Goal: Task Accomplishment & Management: Manage account settings

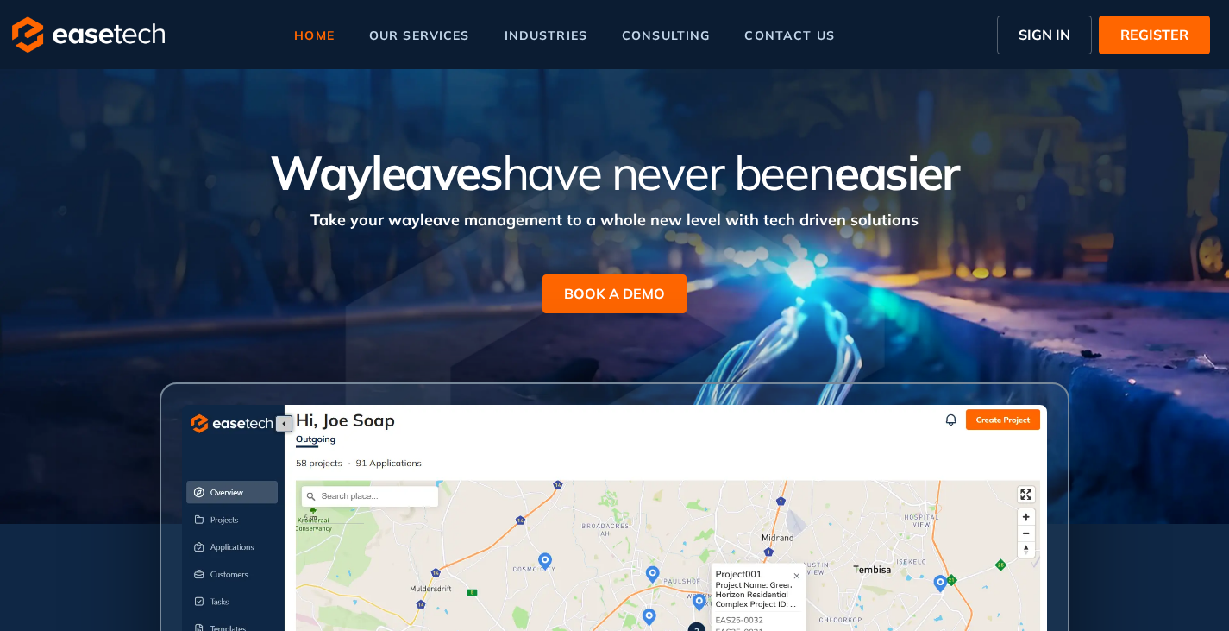
click at [1035, 36] on span "SIGN IN" at bounding box center [1045, 34] width 52 height 21
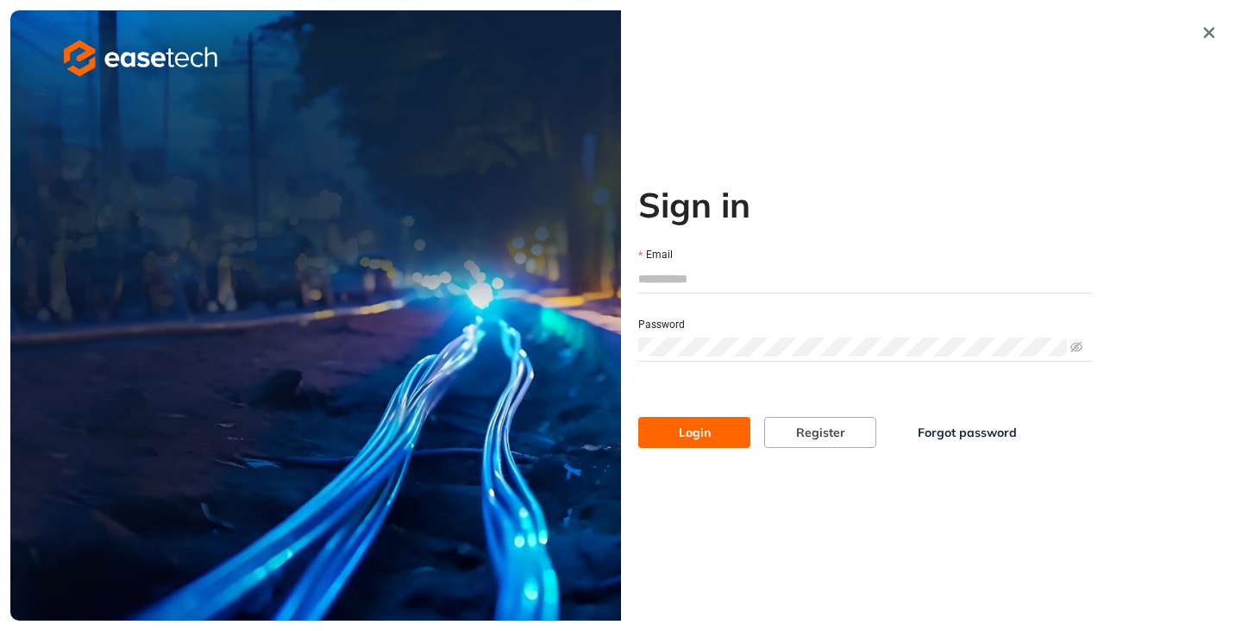
click at [696, 278] on input "Email" at bounding box center [865, 279] width 454 height 26
type input "**********"
click at [690, 424] on span "Login" at bounding box center [695, 432] width 32 height 19
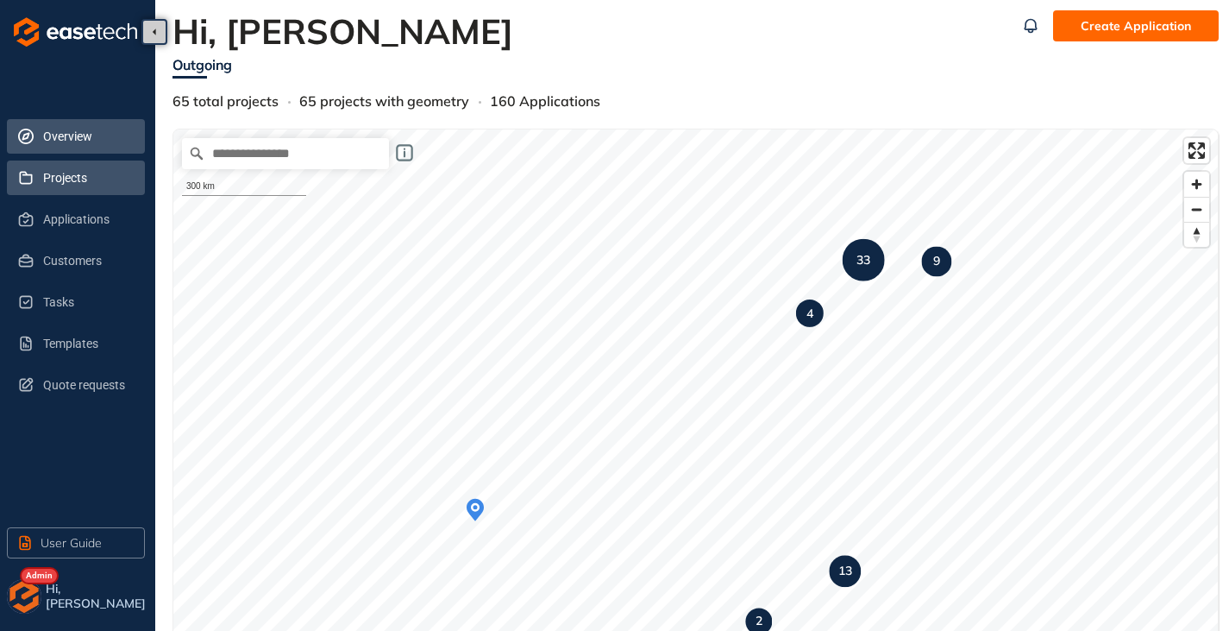
click at [84, 179] on span "Projects" at bounding box center [87, 177] width 88 height 35
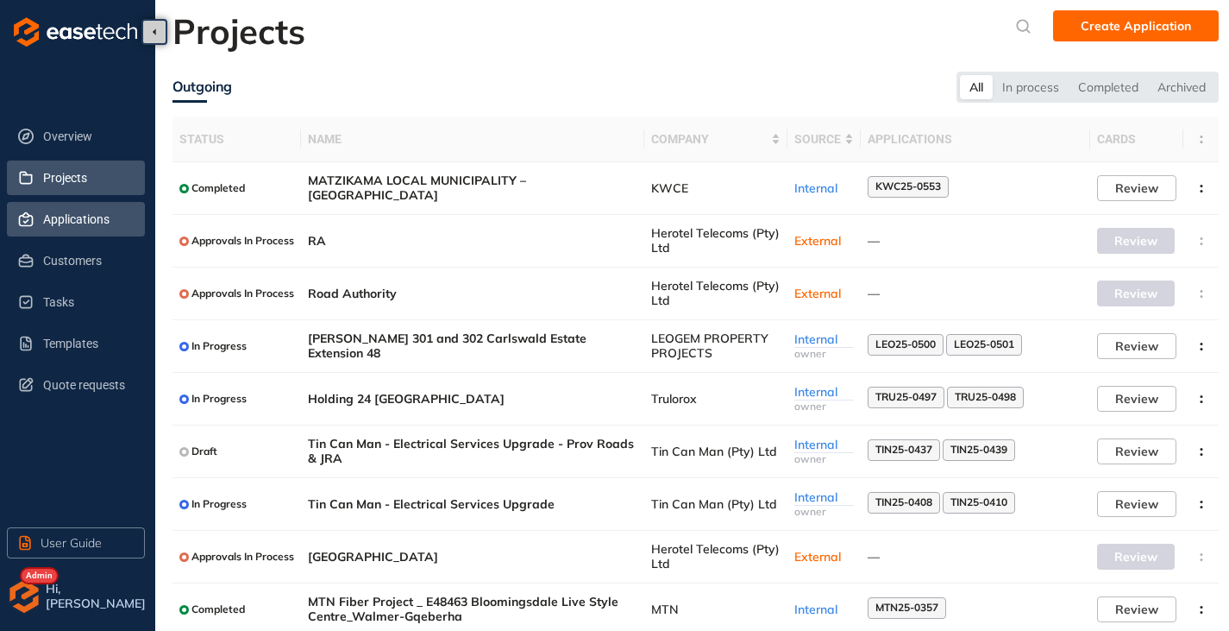
click at [57, 229] on span "Applications" at bounding box center [87, 219] width 88 height 35
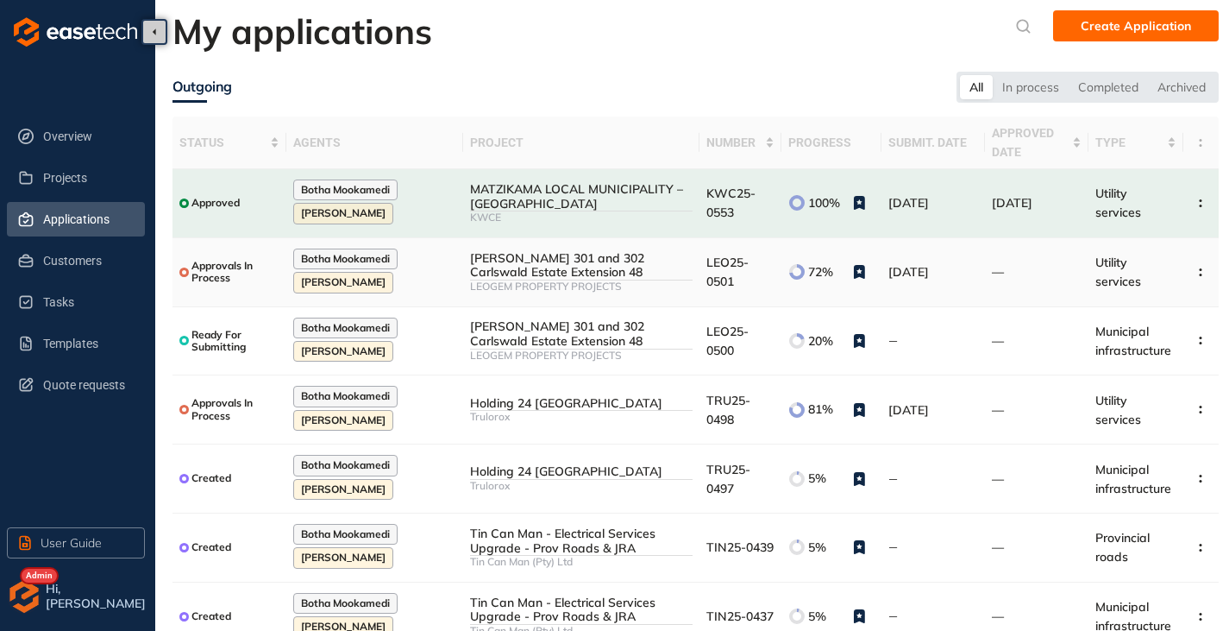
click at [556, 271] on div "[PERSON_NAME] 301 and 302 Carlswald Estate Extension 48" at bounding box center [581, 265] width 223 height 29
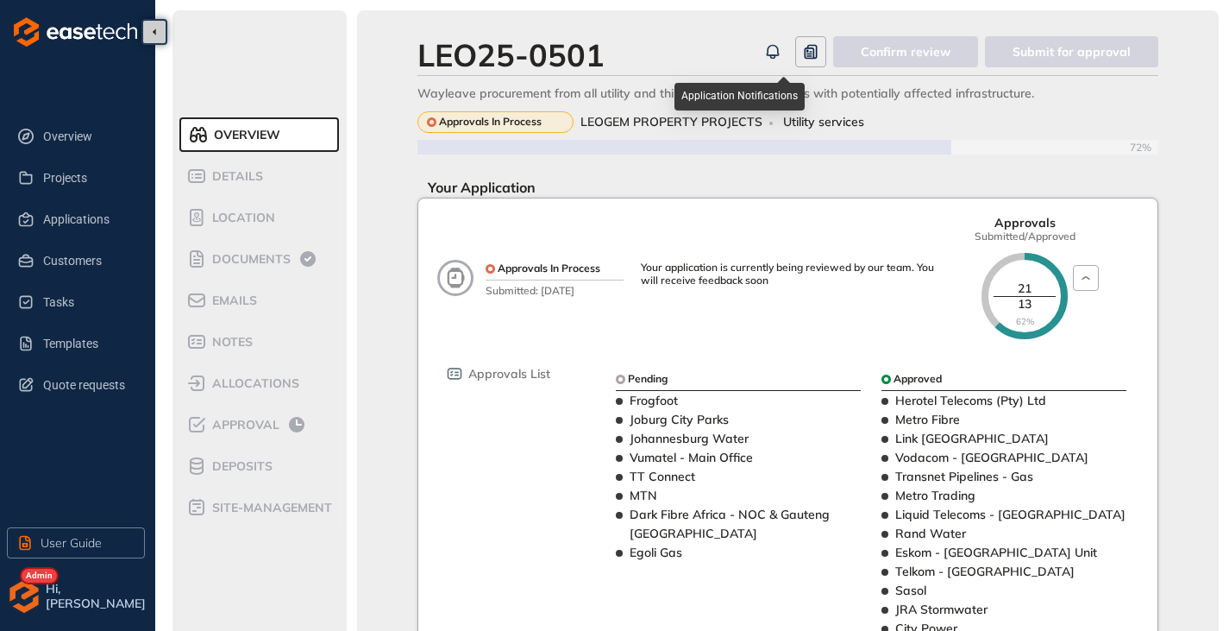
click at [776, 39] on button "button" at bounding box center [772, 51] width 31 height 31
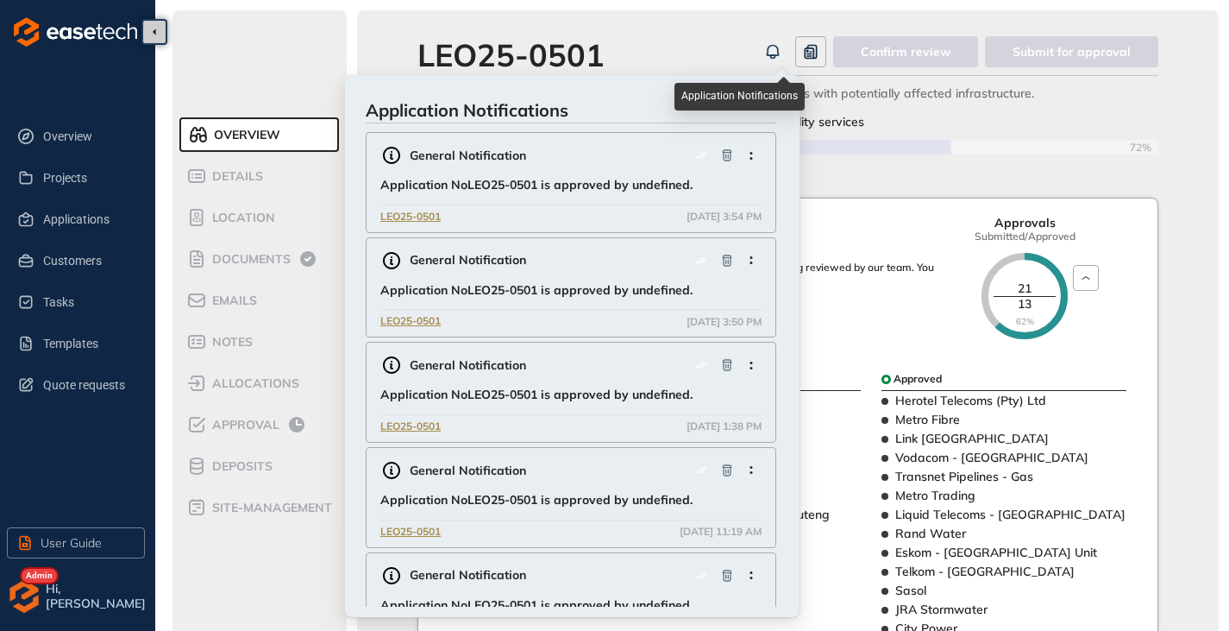
click at [772, 54] on icon "button" at bounding box center [772, 51] width 17 height 21
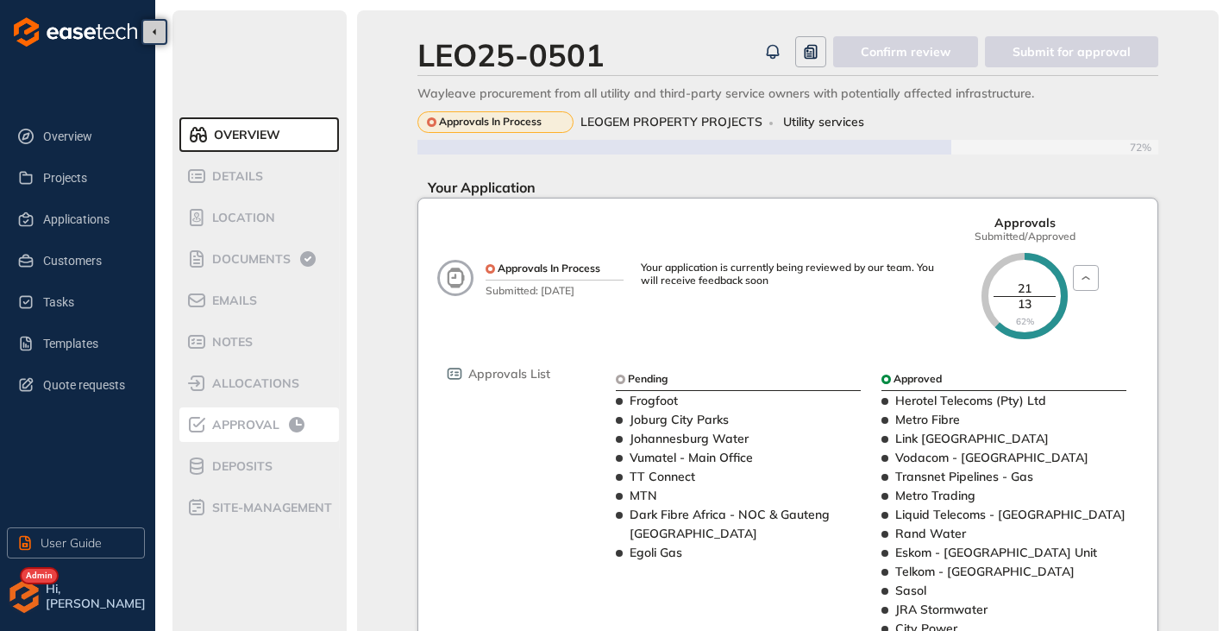
click at [238, 437] on li "Approval" at bounding box center [259, 424] width 160 height 35
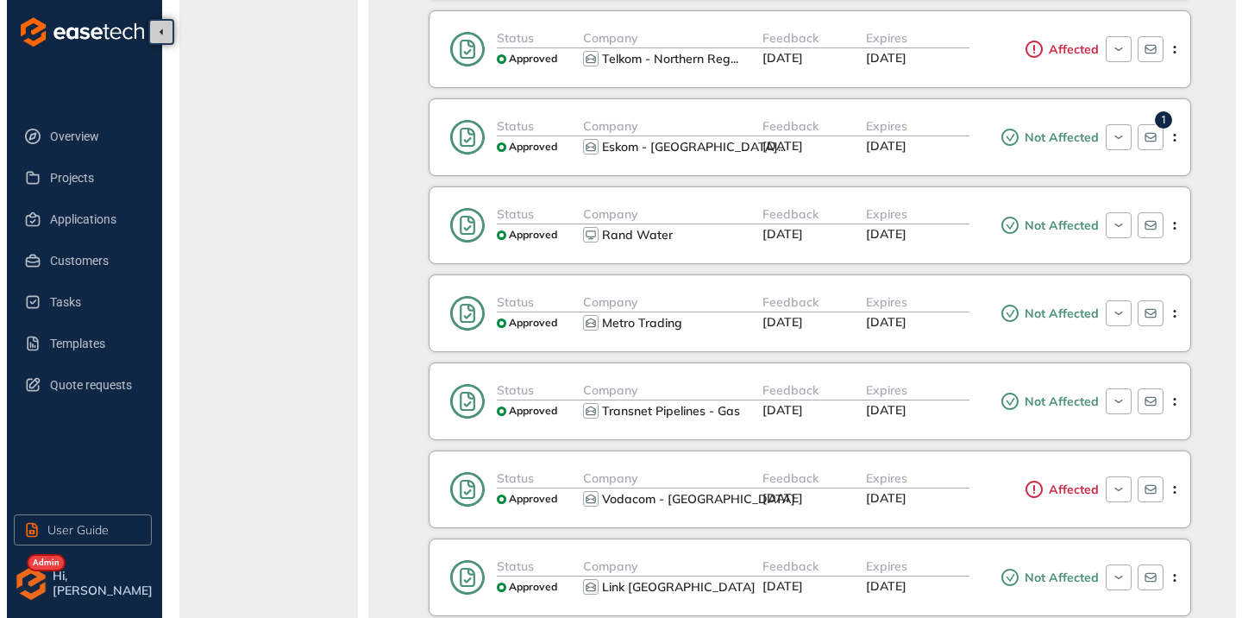
scroll to position [604, 0]
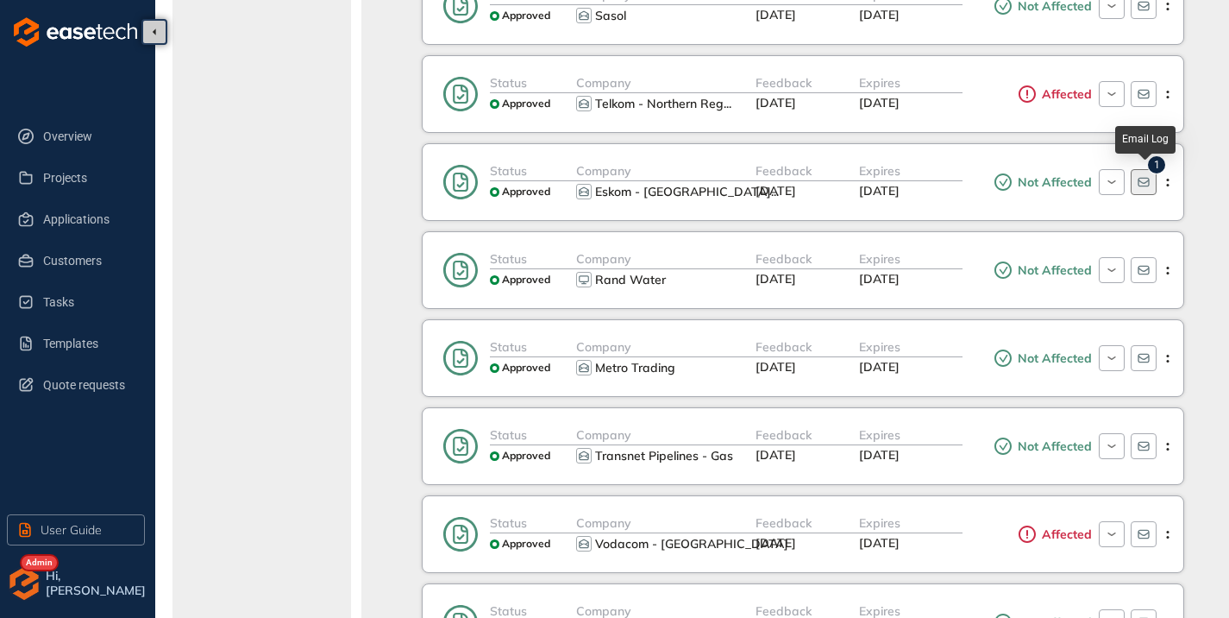
click at [1145, 187] on icon "button" at bounding box center [1144, 182] width 14 height 14
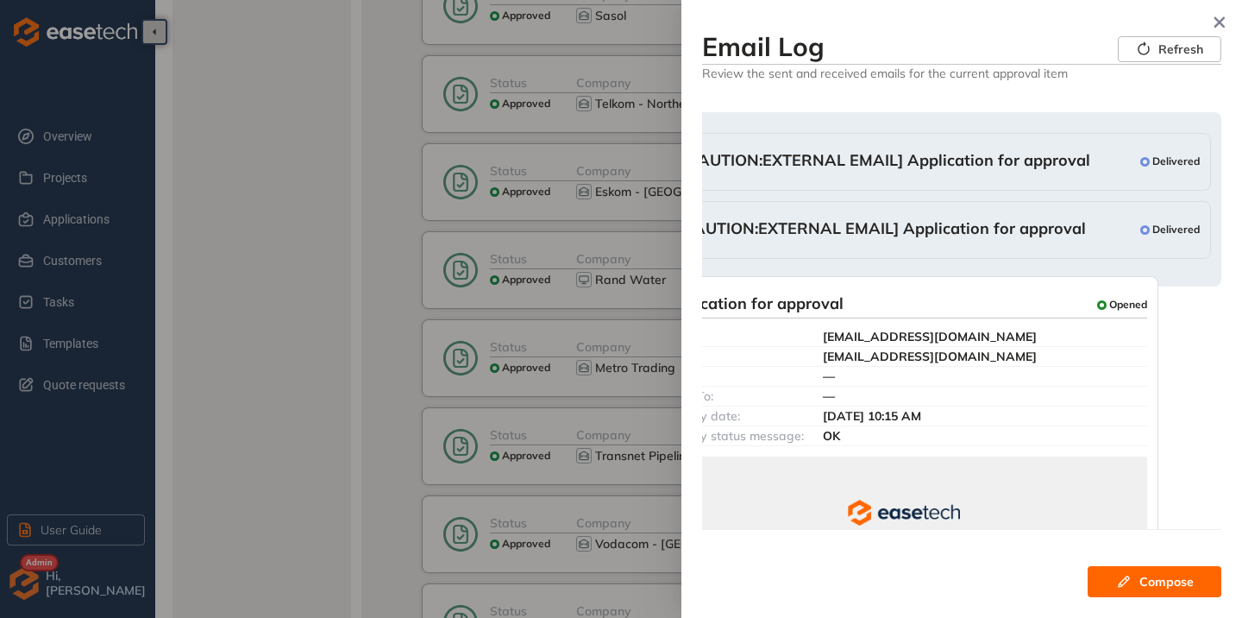
scroll to position [0, 0]
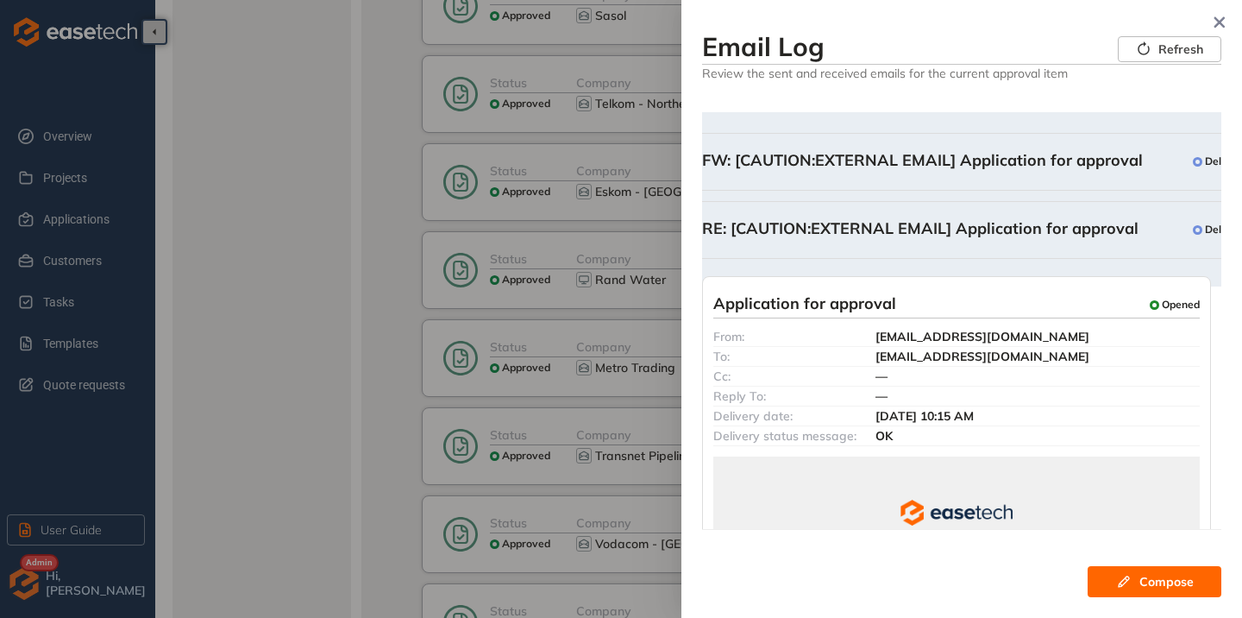
click at [958, 210] on div "RE: [CAUTION:EXTERNAL EMAIL] Application for approval Delivered From: [EMAIL_AD…" at bounding box center [977, 230] width 573 height 58
click at [958, 219] on span "RE: [CAUTION:EXTERNAL EMAIL] Application for approval" at bounding box center [920, 230] width 437 height 22
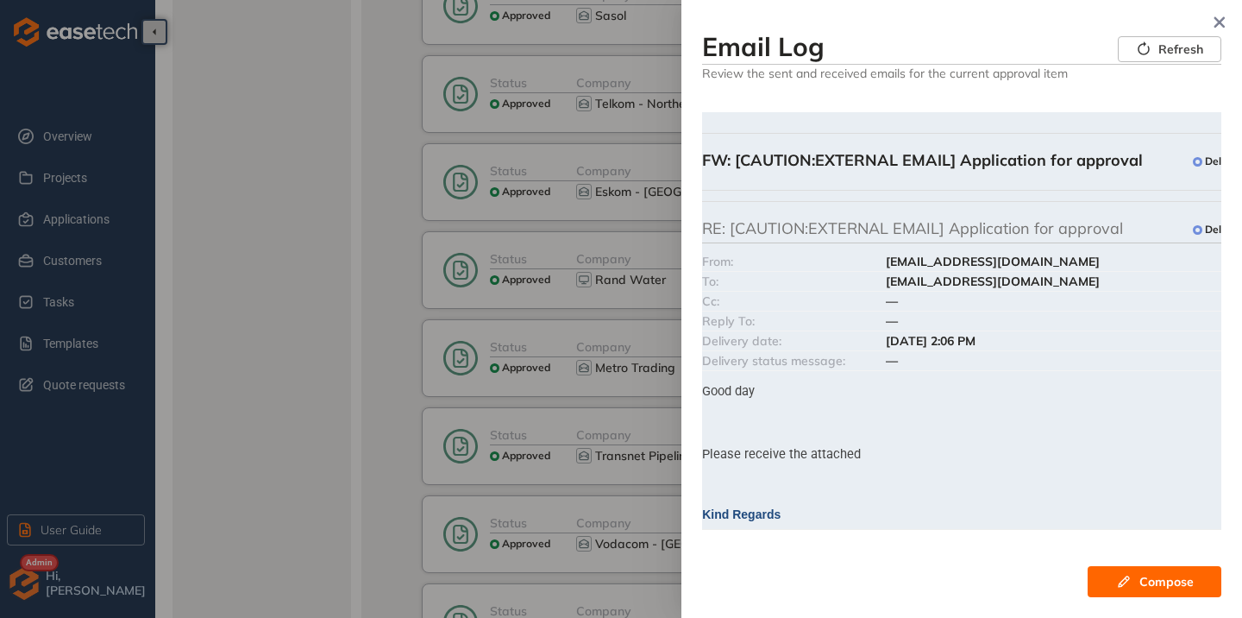
click at [864, 229] on span "RE: [CAUTION:EXTERNAL EMAIL] Application for approval" at bounding box center [912, 230] width 421 height 22
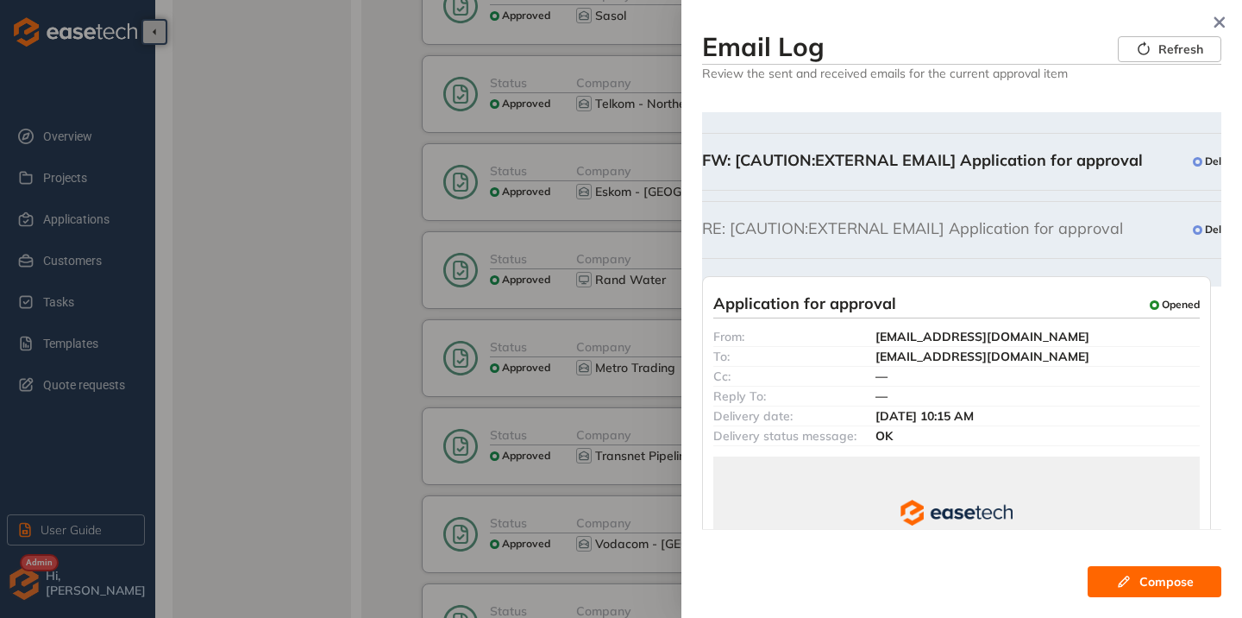
click at [745, 237] on span "RE: [CAUTION:EXTERNAL EMAIL] Application for approval" at bounding box center [912, 230] width 421 height 22
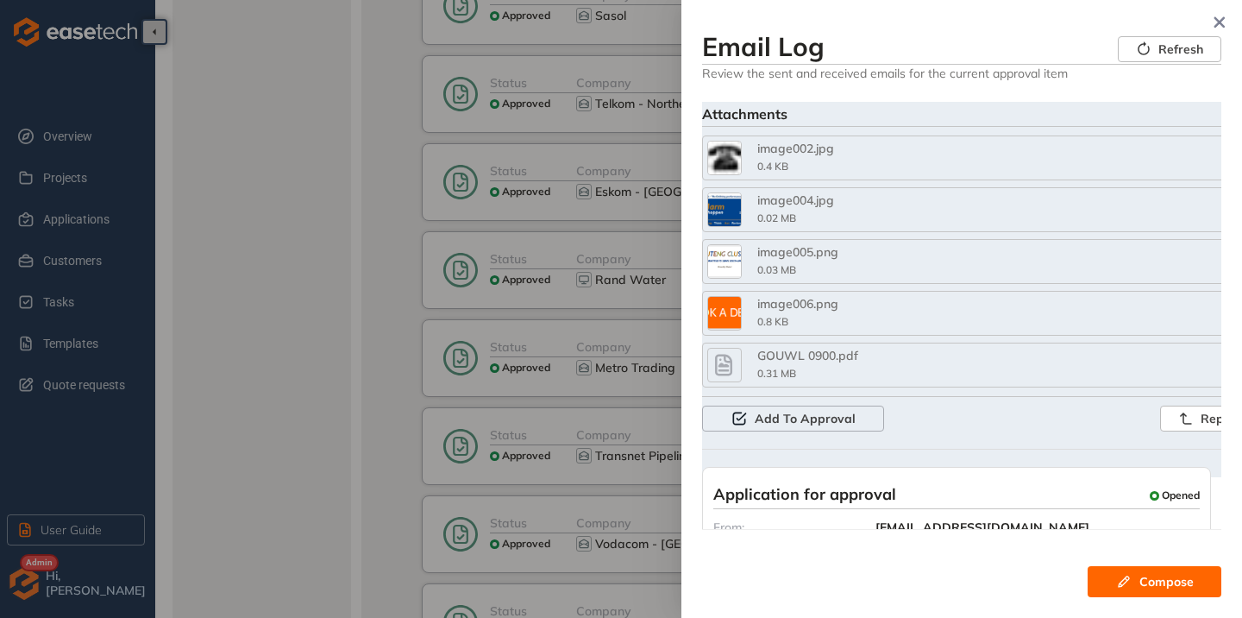
scroll to position [1035, 0]
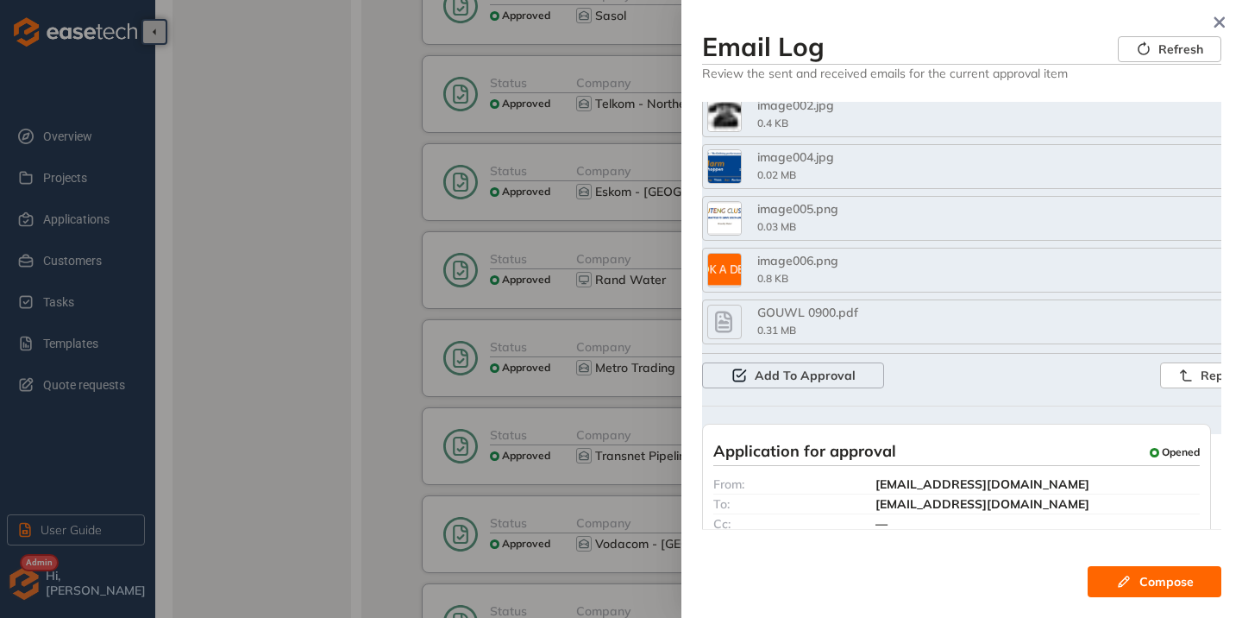
click at [732, 305] on button "button" at bounding box center [724, 322] width 35 height 35
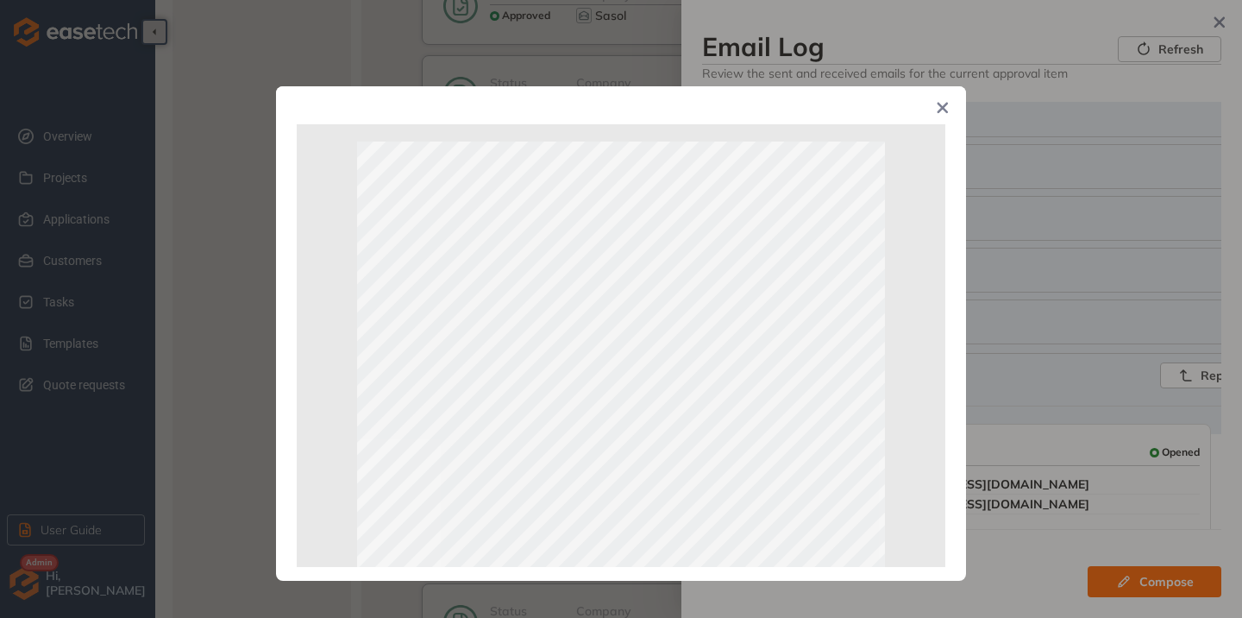
click at [942, 104] on icon "Close" at bounding box center [943, 108] width 12 height 12
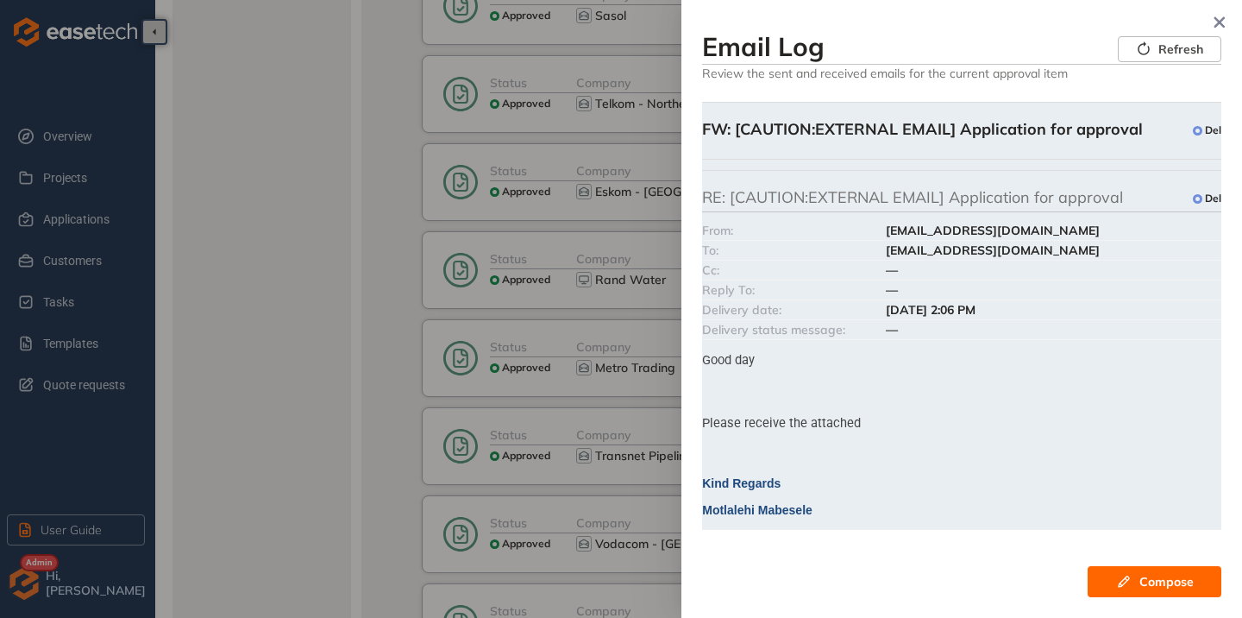
scroll to position [0, 0]
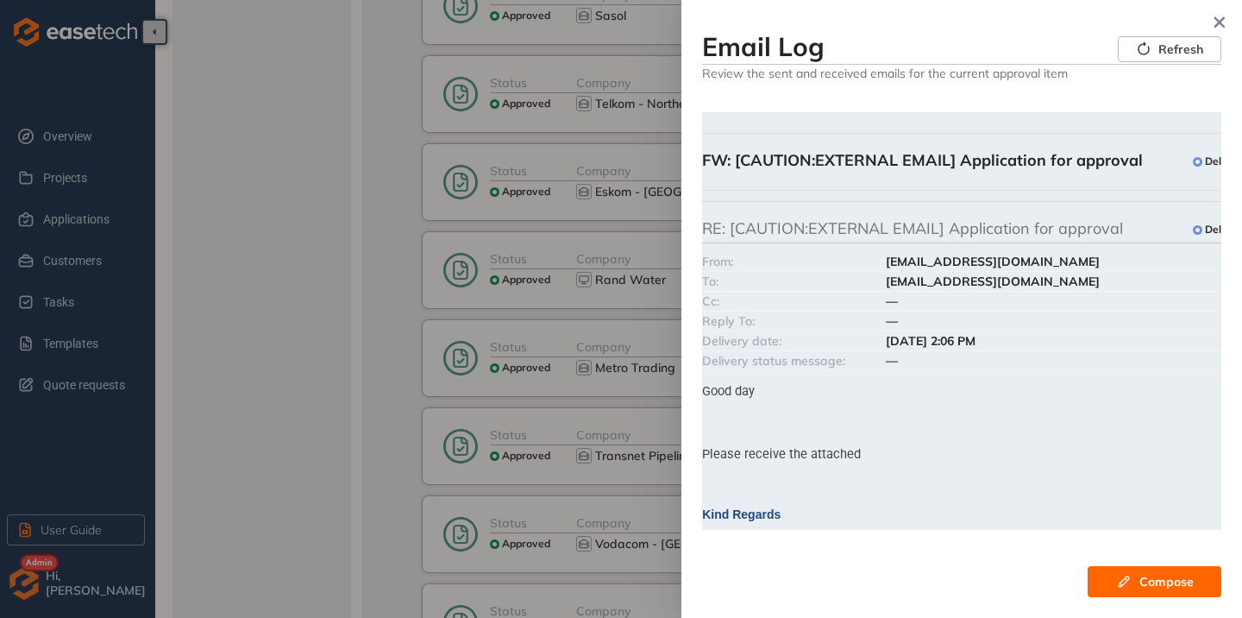
click at [953, 221] on span "RE: [CAUTION:EXTERNAL EMAIL] Application for approval" at bounding box center [912, 230] width 421 height 22
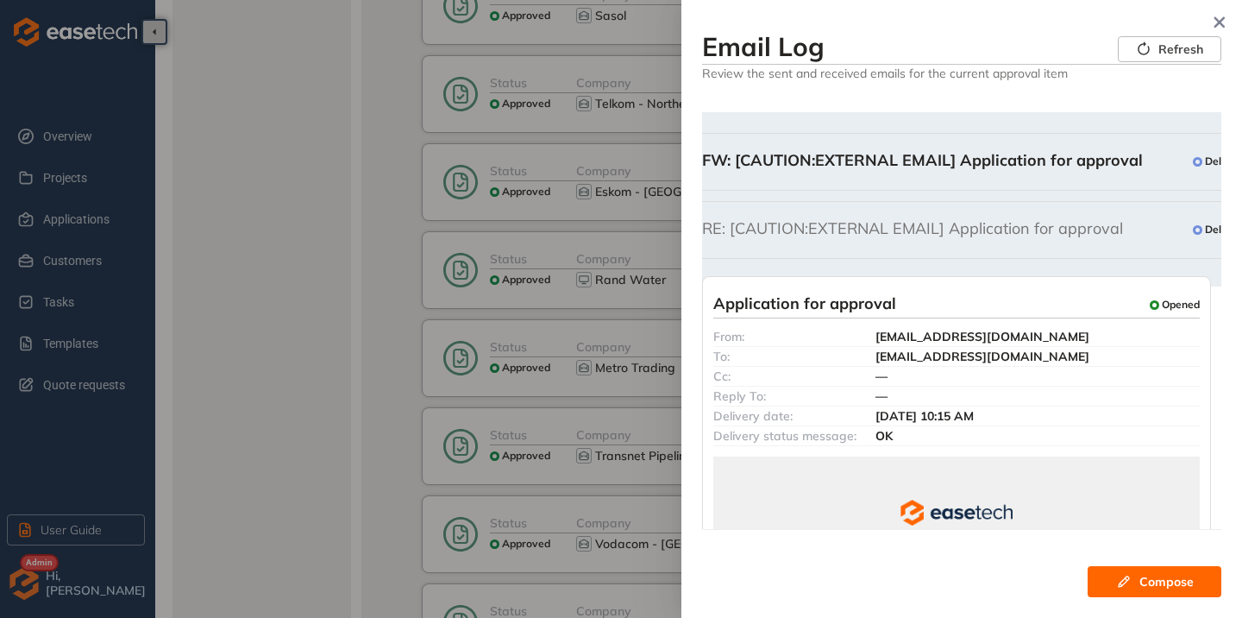
click at [948, 172] on span "FW: [CAUTION:EXTERNAL EMAIL] Application for approval" at bounding box center [922, 162] width 441 height 22
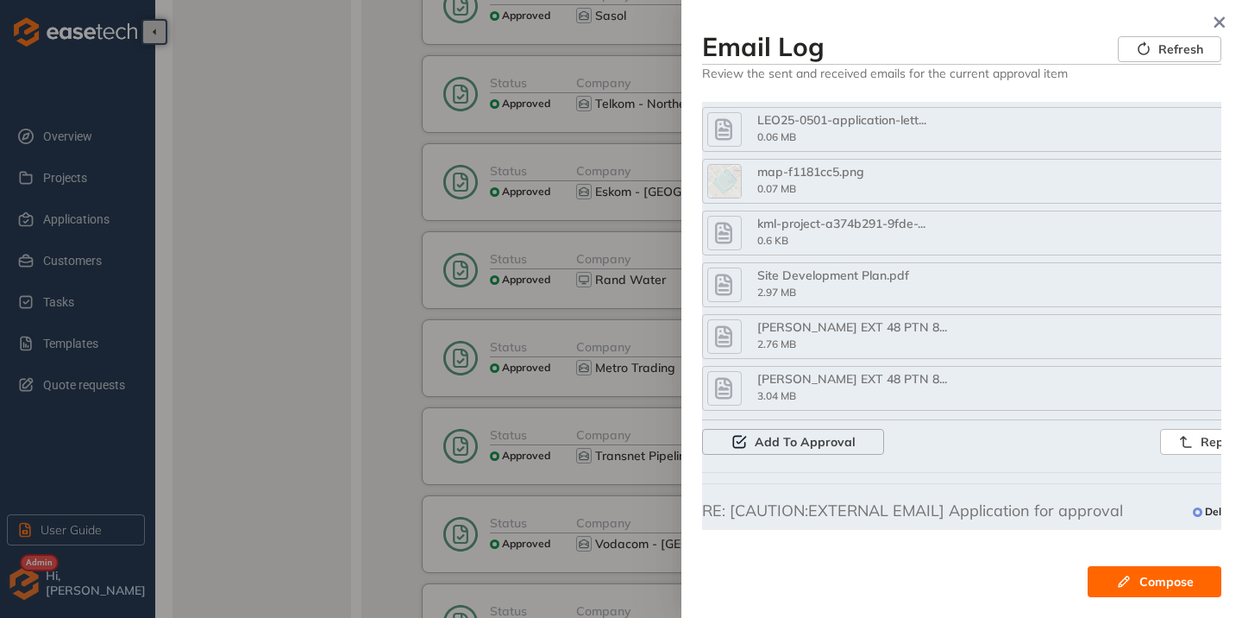
scroll to position [1294, 0]
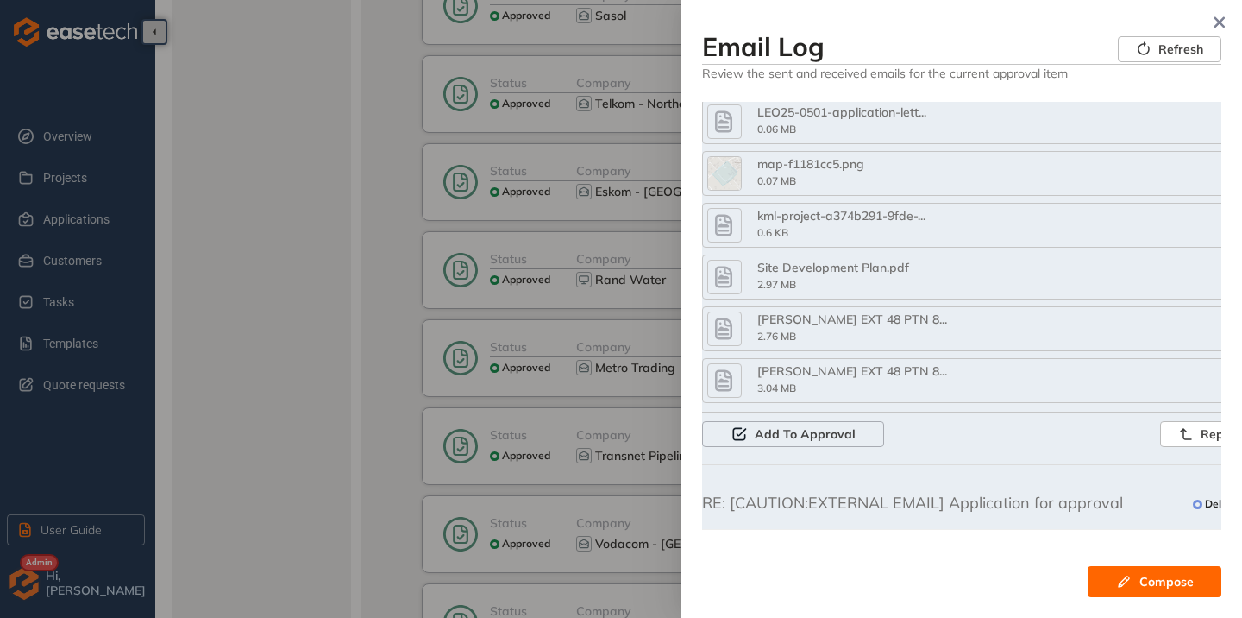
click at [713, 344] on icon "button" at bounding box center [724, 328] width 26 height 31
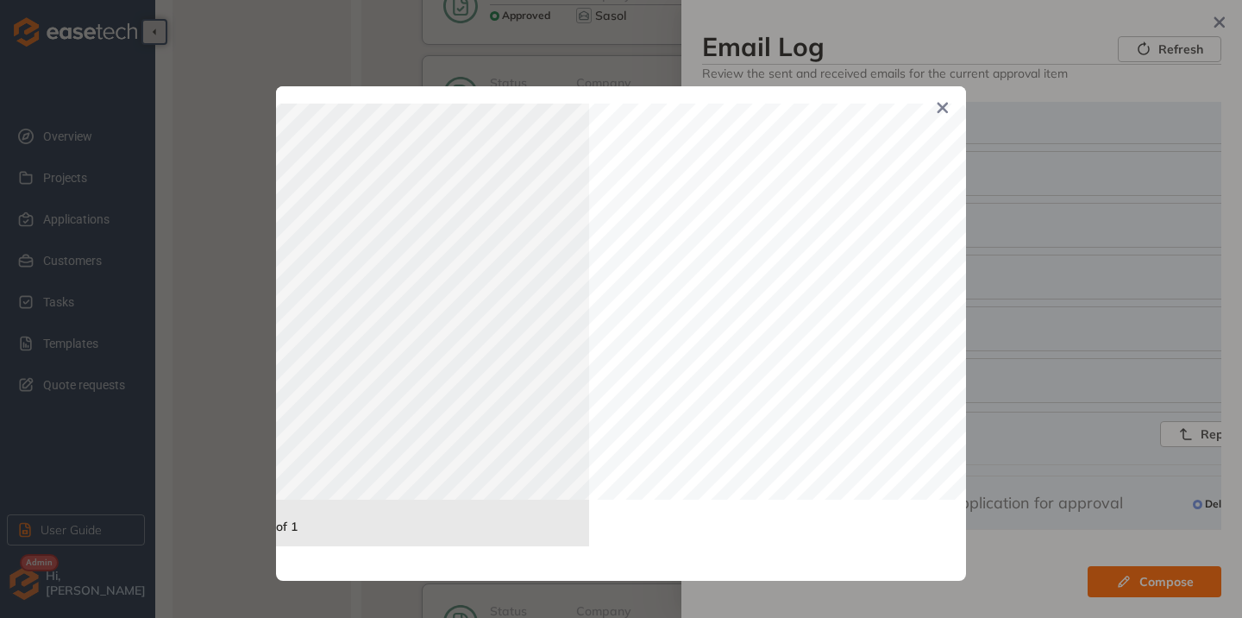
scroll to position [1092, 668]
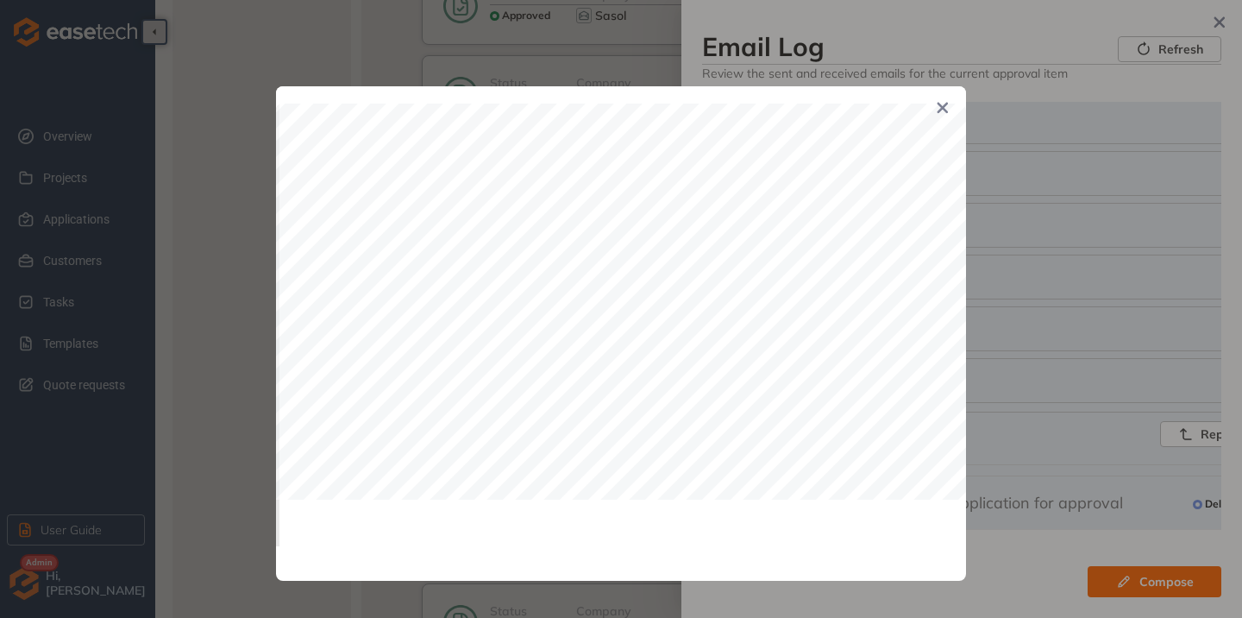
click at [942, 117] on span "Close" at bounding box center [943, 109] width 47 height 47
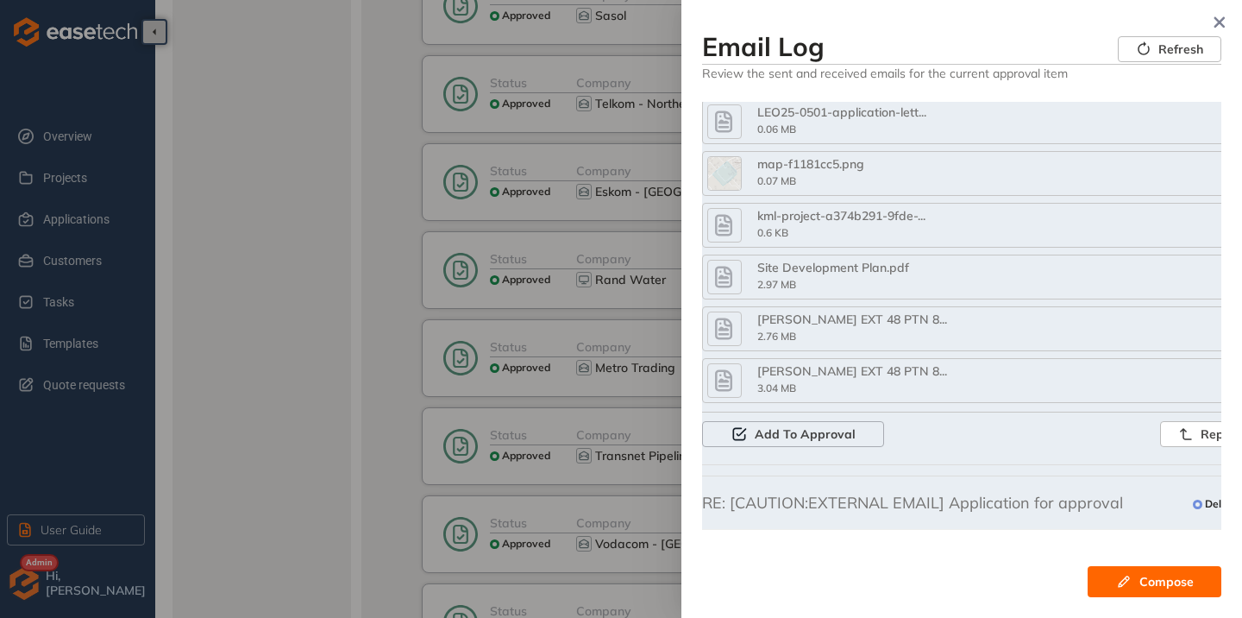
click at [719, 396] on icon "button" at bounding box center [724, 380] width 26 height 31
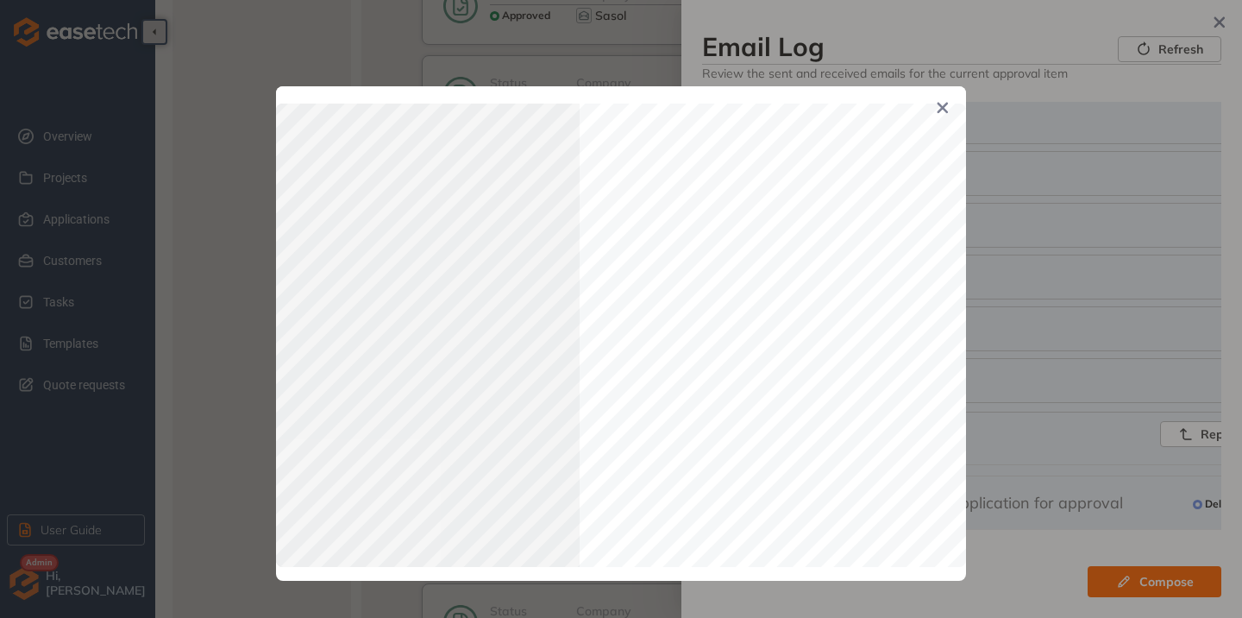
scroll to position [865, 414]
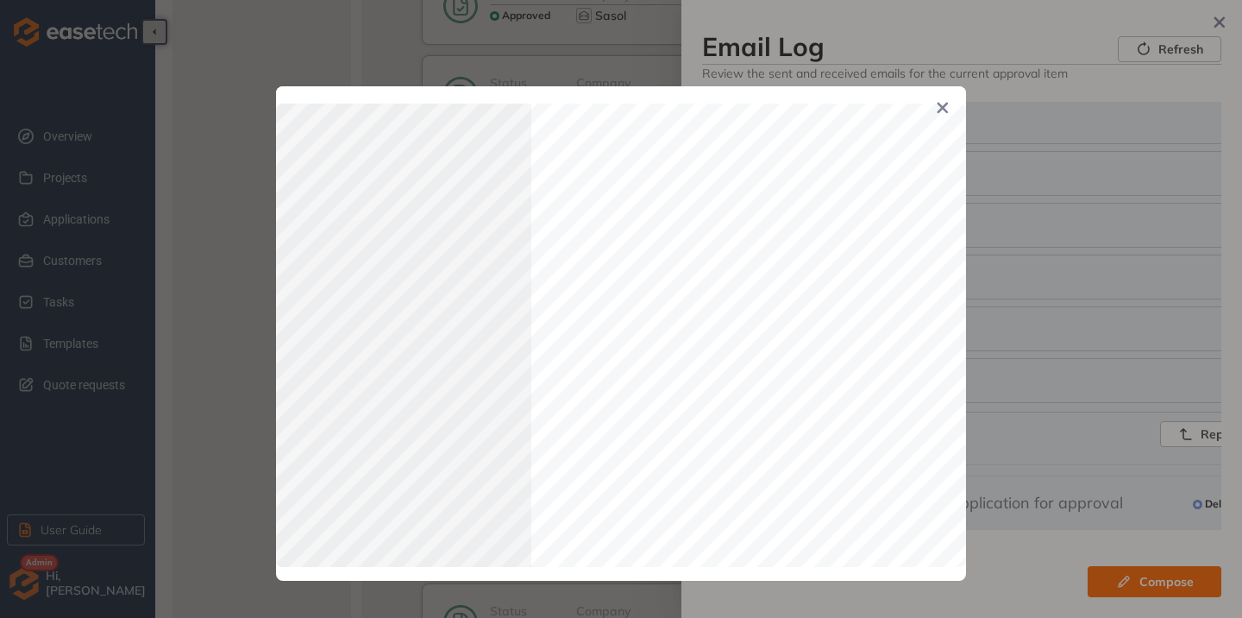
click at [942, 105] on icon "Close" at bounding box center [943, 108] width 12 height 12
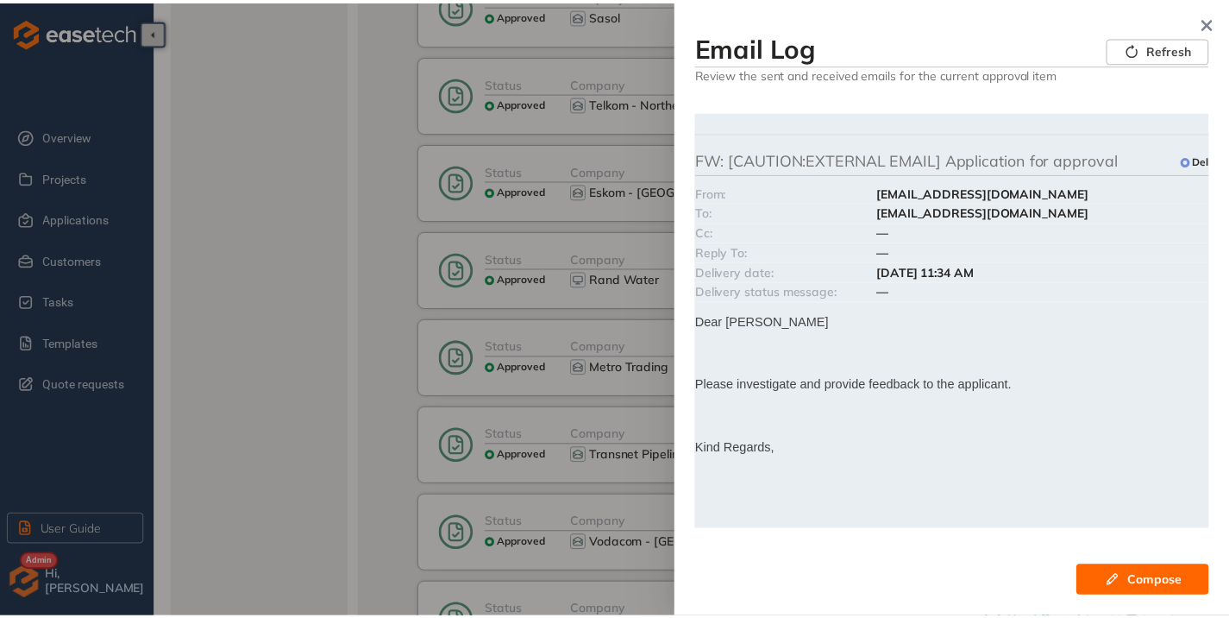
scroll to position [0, 0]
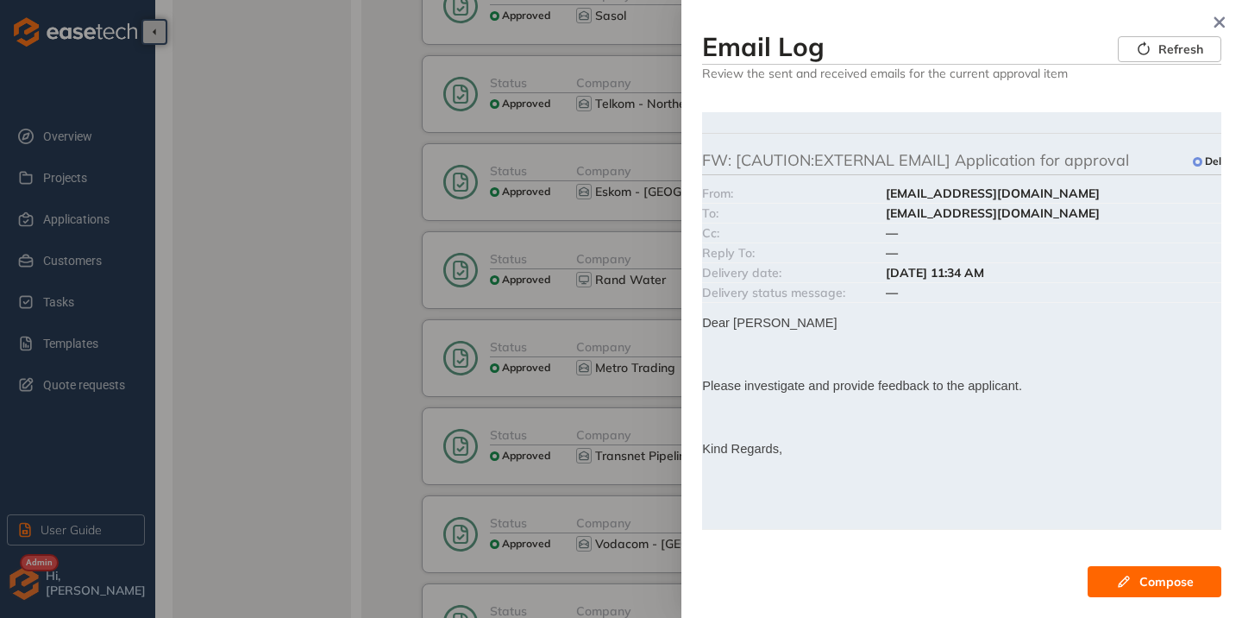
click at [874, 160] on span "FW: [CAUTION:EXTERNAL EMAIL] Application for approval" at bounding box center [915, 162] width 427 height 22
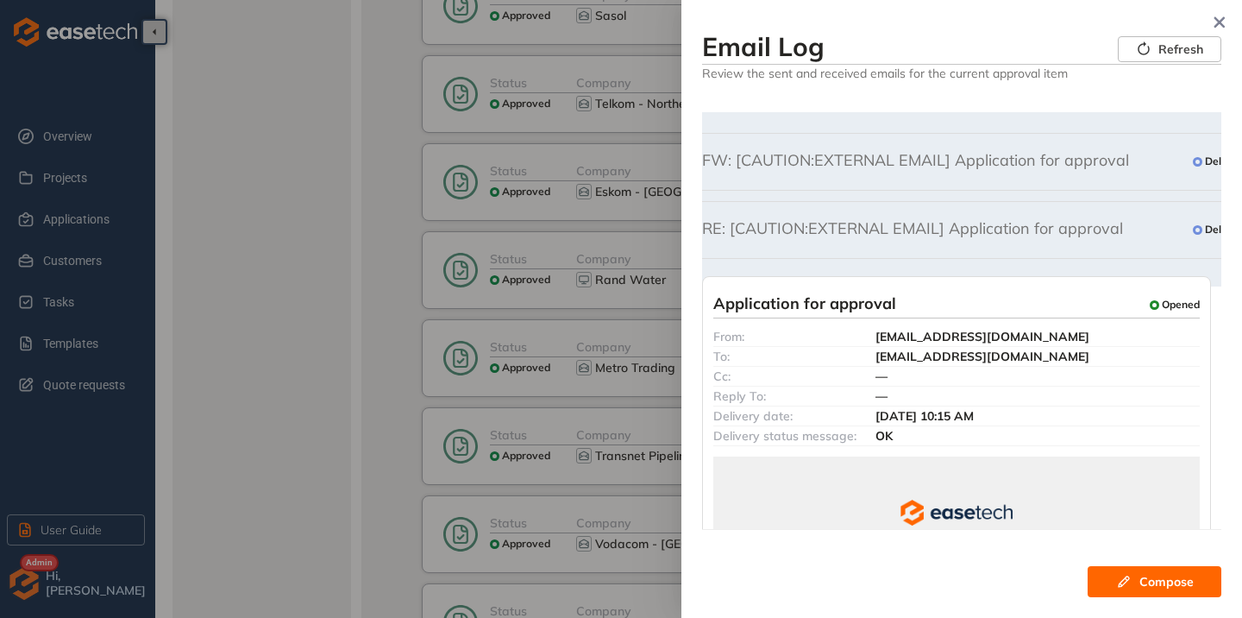
click at [883, 221] on span "RE: [CAUTION:EXTERNAL EMAIL] Application for approval" at bounding box center [912, 230] width 421 height 22
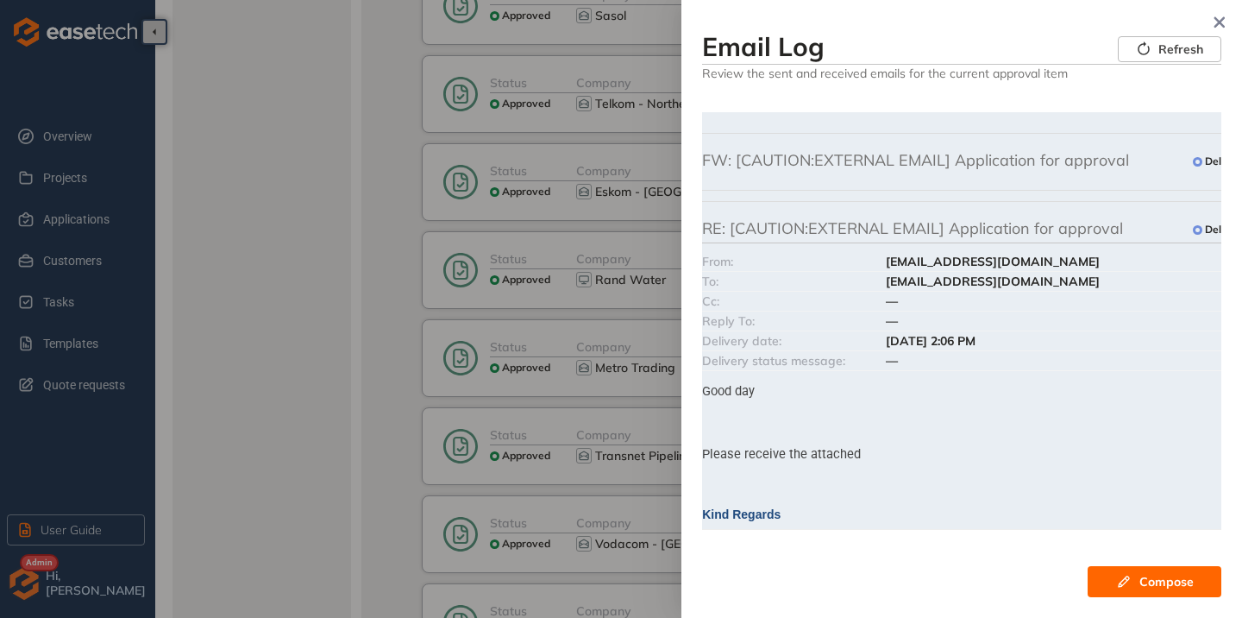
click at [885, 225] on span "RE: [CAUTION:EXTERNAL EMAIL] Application for approval" at bounding box center [912, 230] width 421 height 22
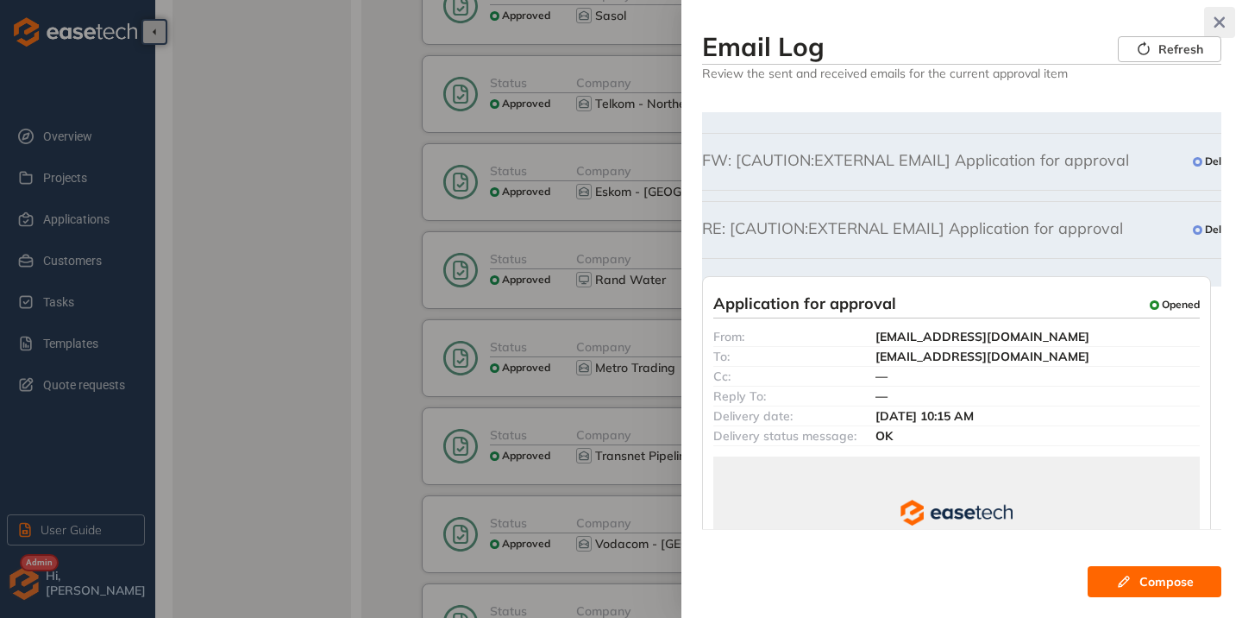
click at [1216, 15] on button "button" at bounding box center [1219, 22] width 31 height 31
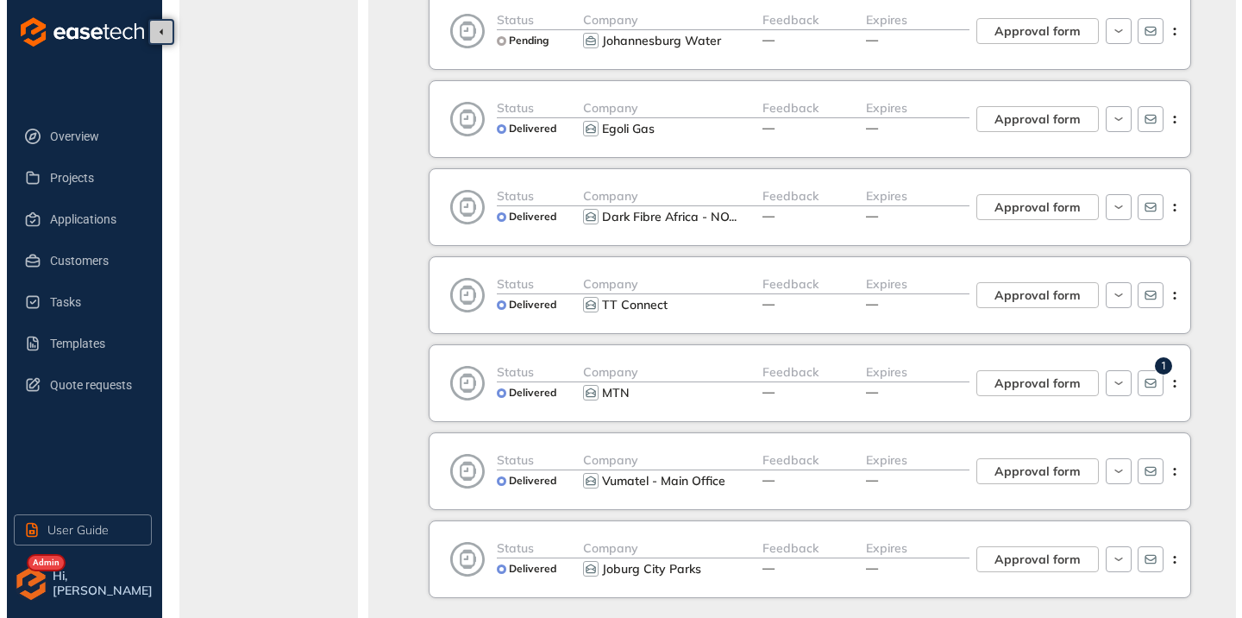
scroll to position [1467, 0]
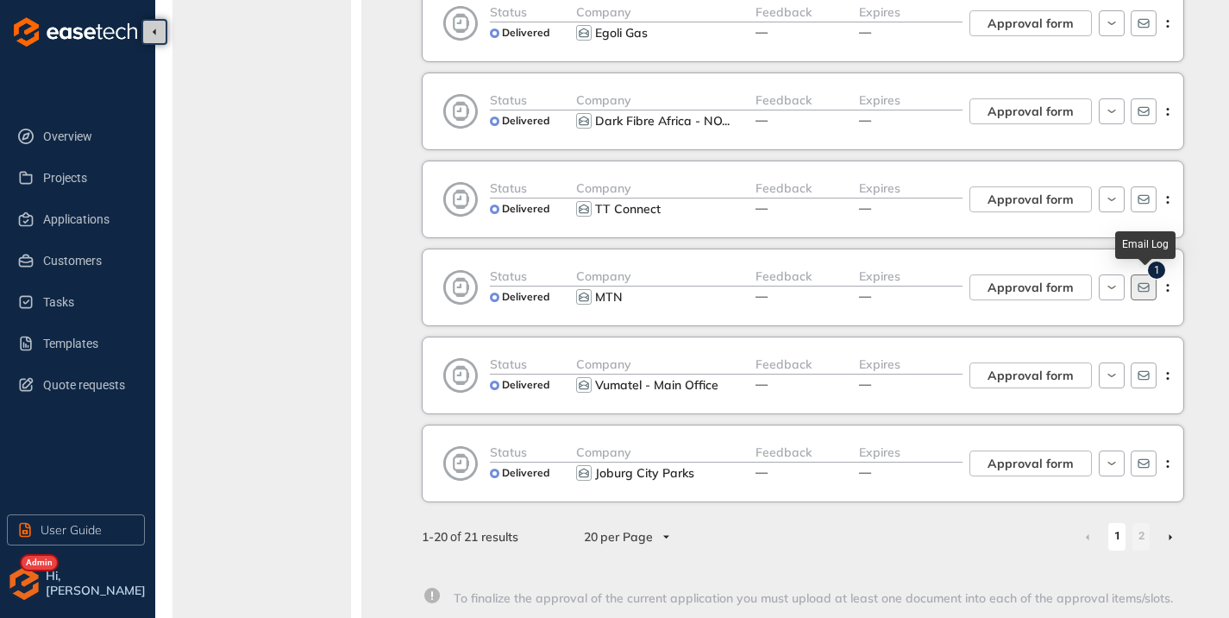
click at [1143, 287] on icon "button" at bounding box center [1143, 287] width 11 height 9
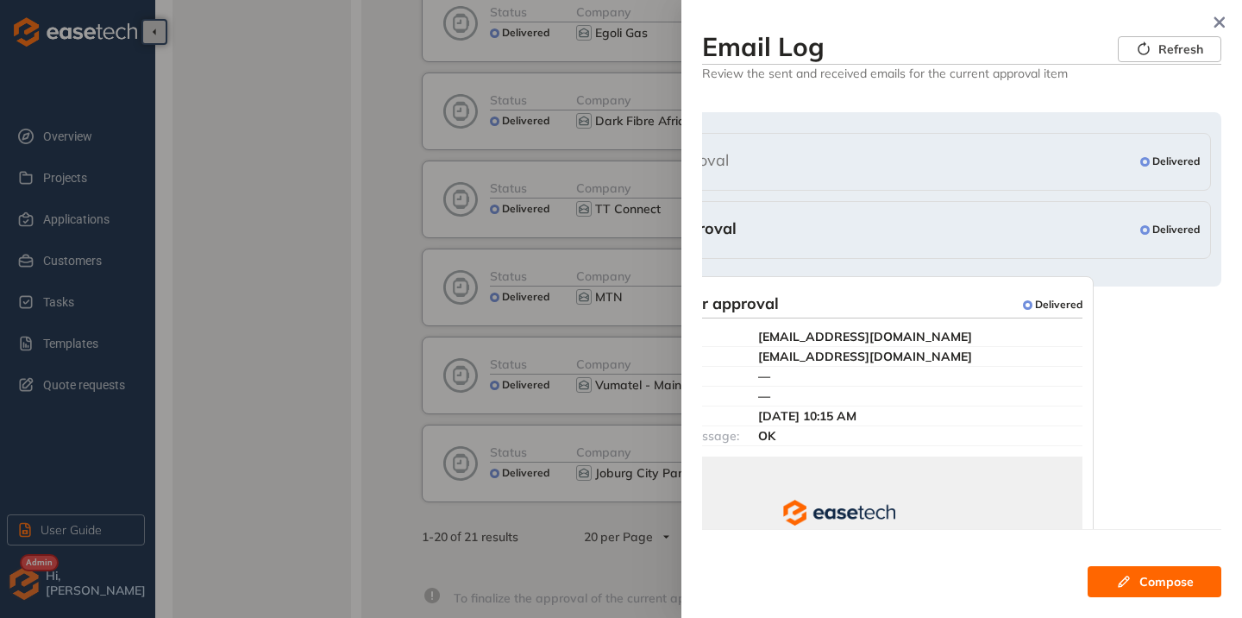
scroll to position [0, 0]
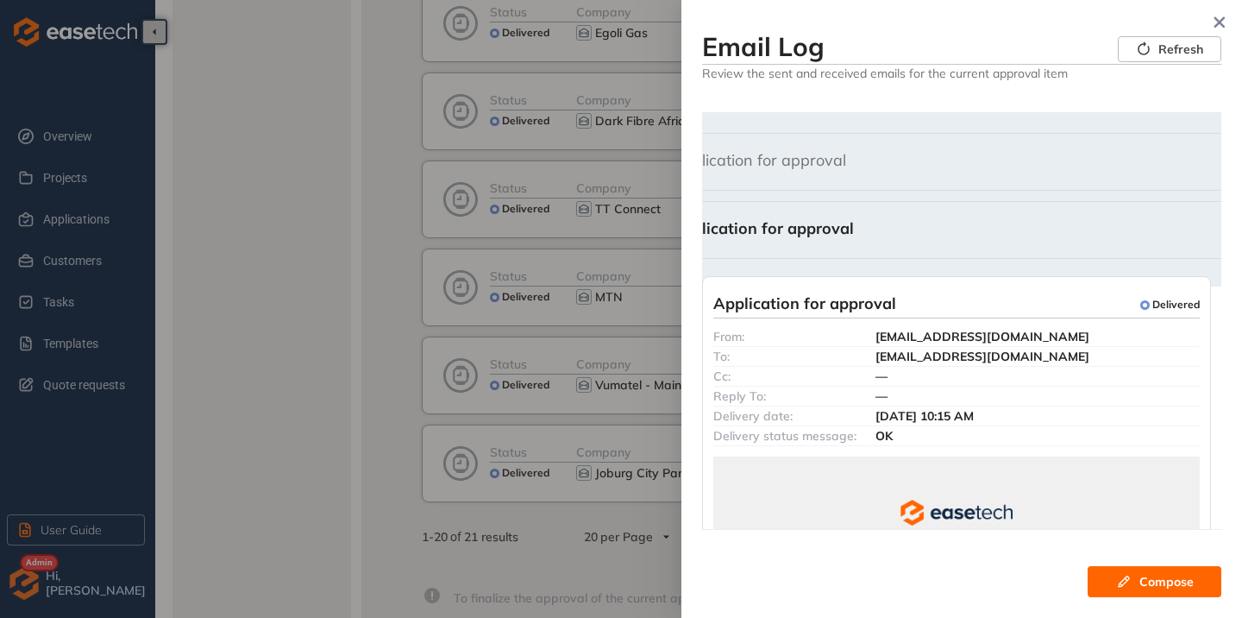
click at [828, 245] on div "FW: Application for approval Delivered From: [PERSON_NAME][EMAIL_ADDRESS][DOMAI…" at bounding box center [977, 230] width 701 height 58
click at [827, 231] on span "FW: Application for approval" at bounding box center [746, 230] width 216 height 22
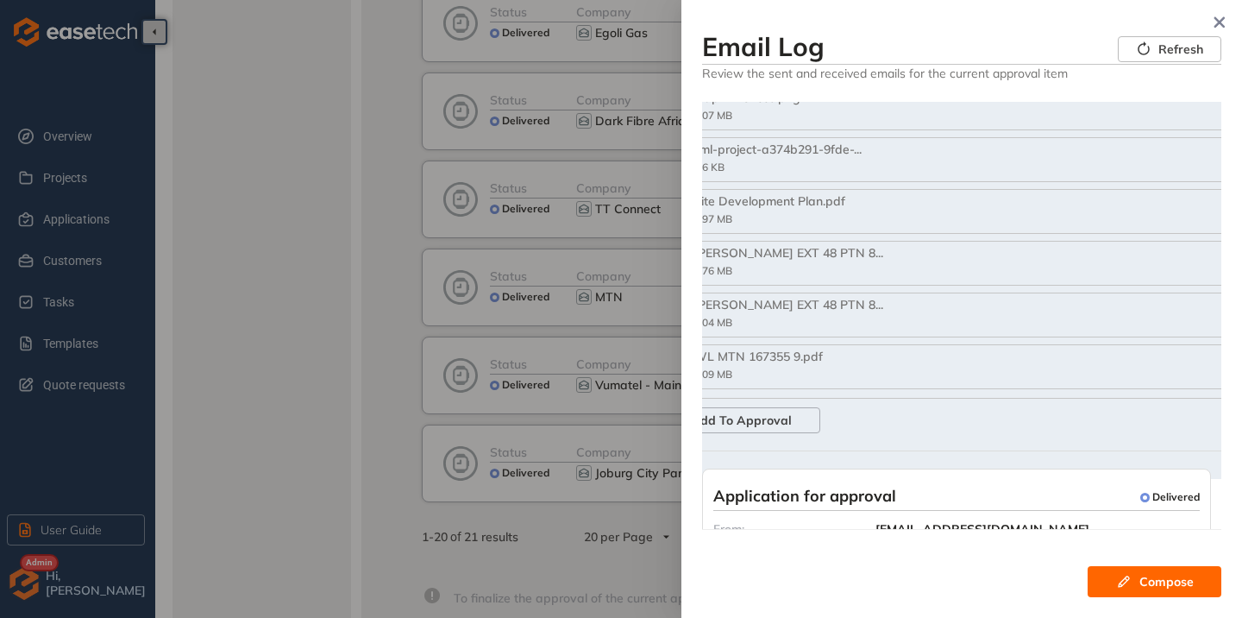
scroll to position [2415, 0]
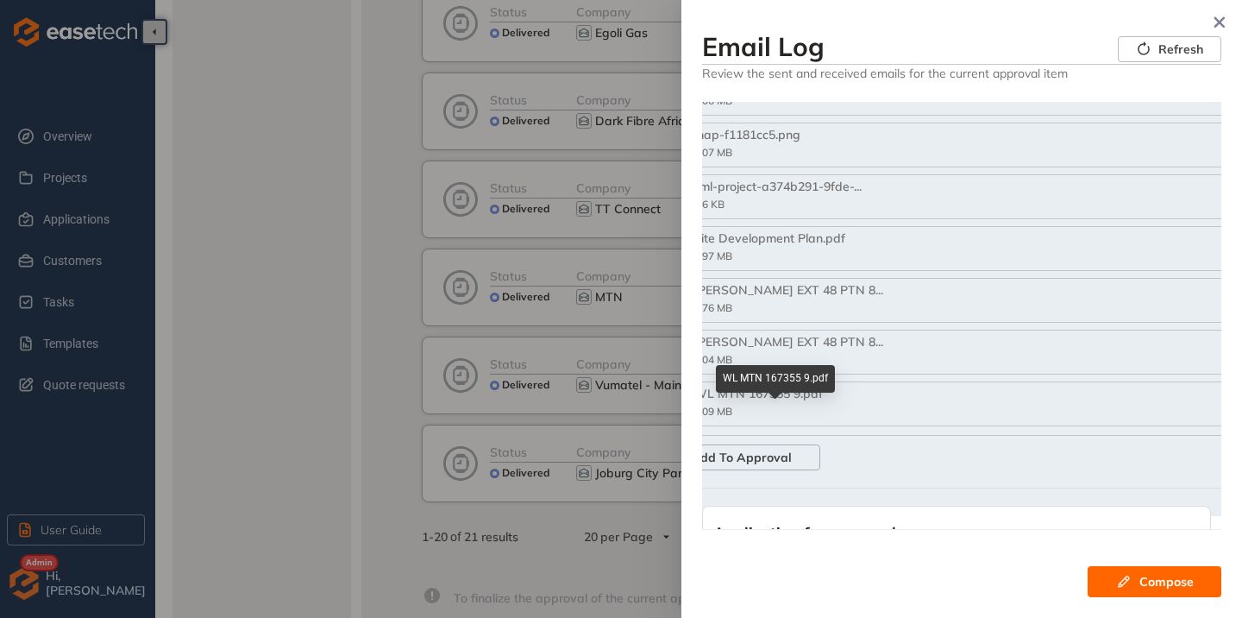
click at [716, 401] on div "WL MTN 167355 9.pdf" at bounding box center [780, 393] width 173 height 15
click at [707, 401] on div "WL MTN 167355 9.pdf" at bounding box center [780, 393] width 173 height 15
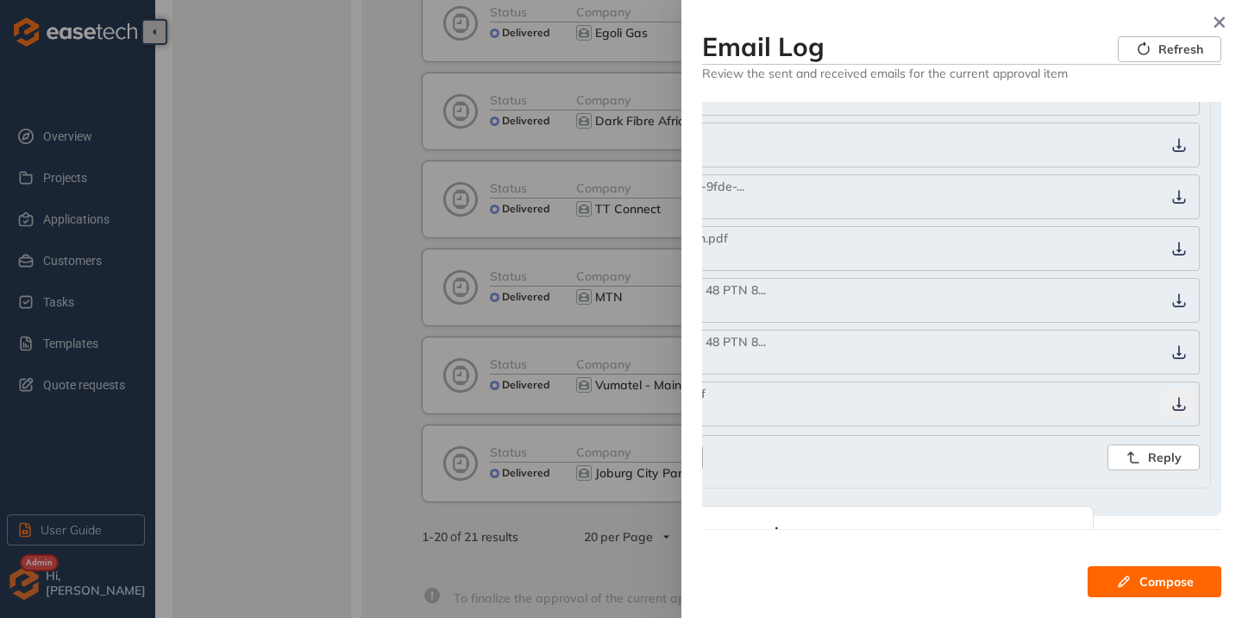
click at [1171, 411] on icon "button" at bounding box center [1179, 404] width 17 height 14
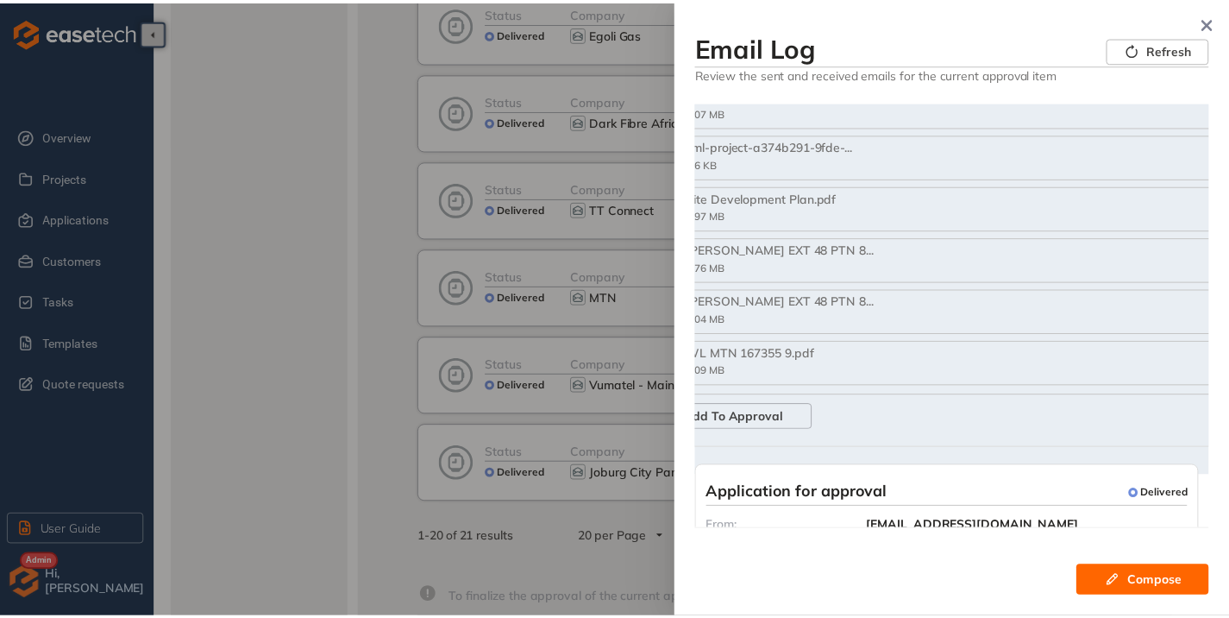
scroll to position [2415, 0]
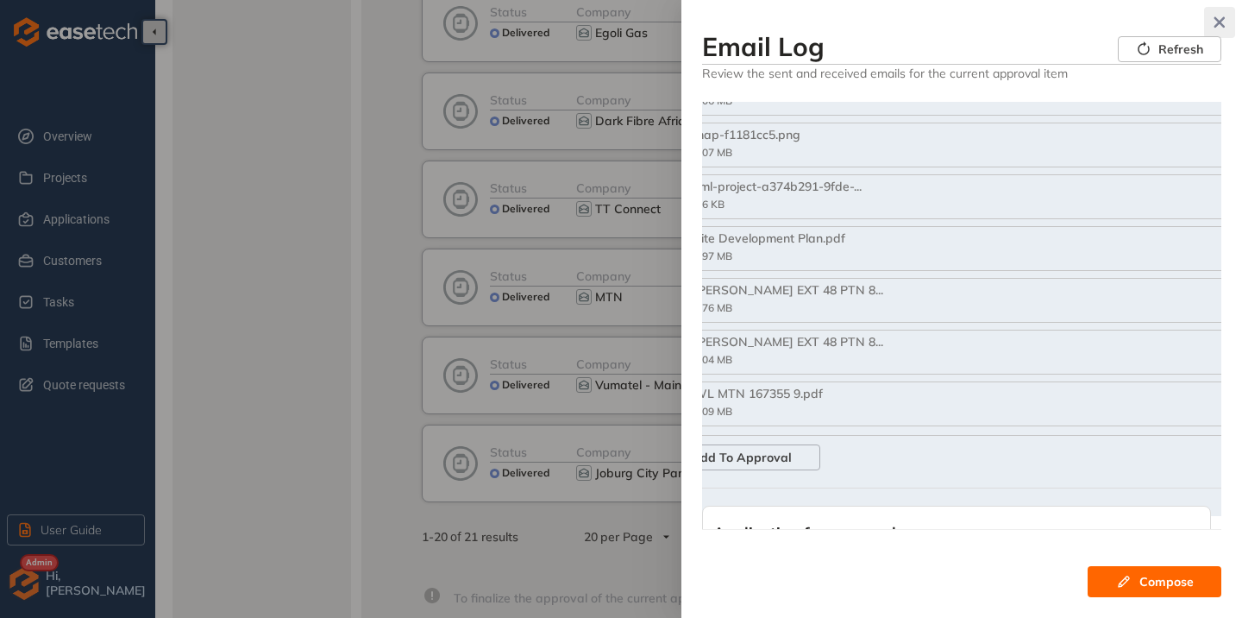
click at [1218, 16] on icon "button" at bounding box center [1219, 22] width 17 height 12
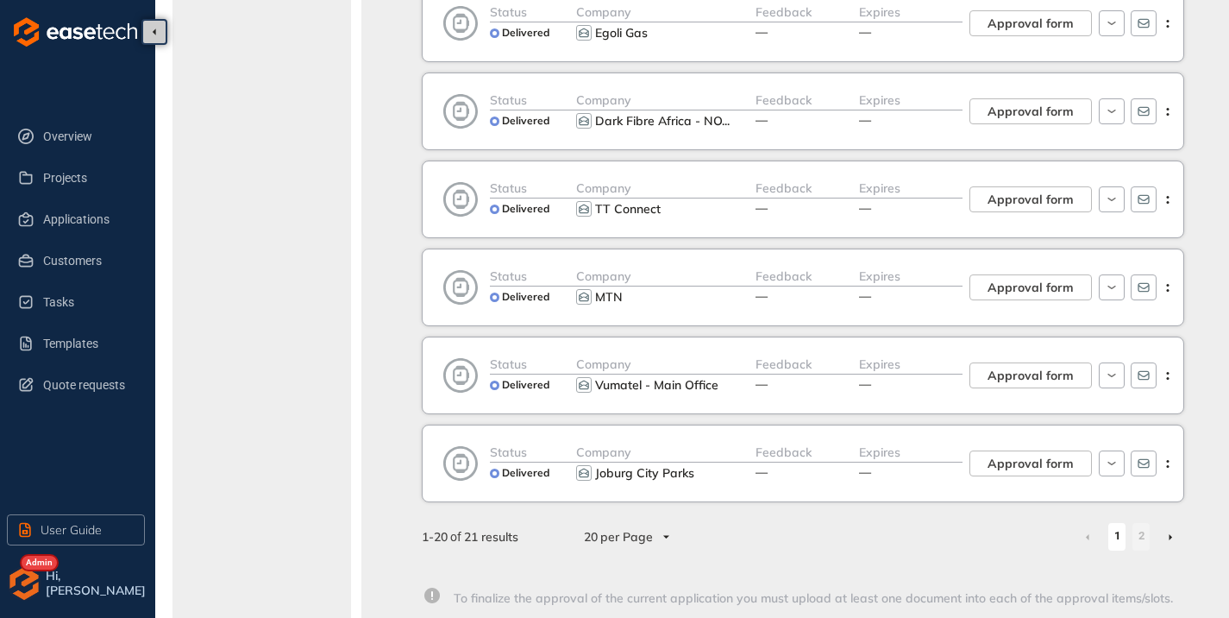
scroll to position [1380, 0]
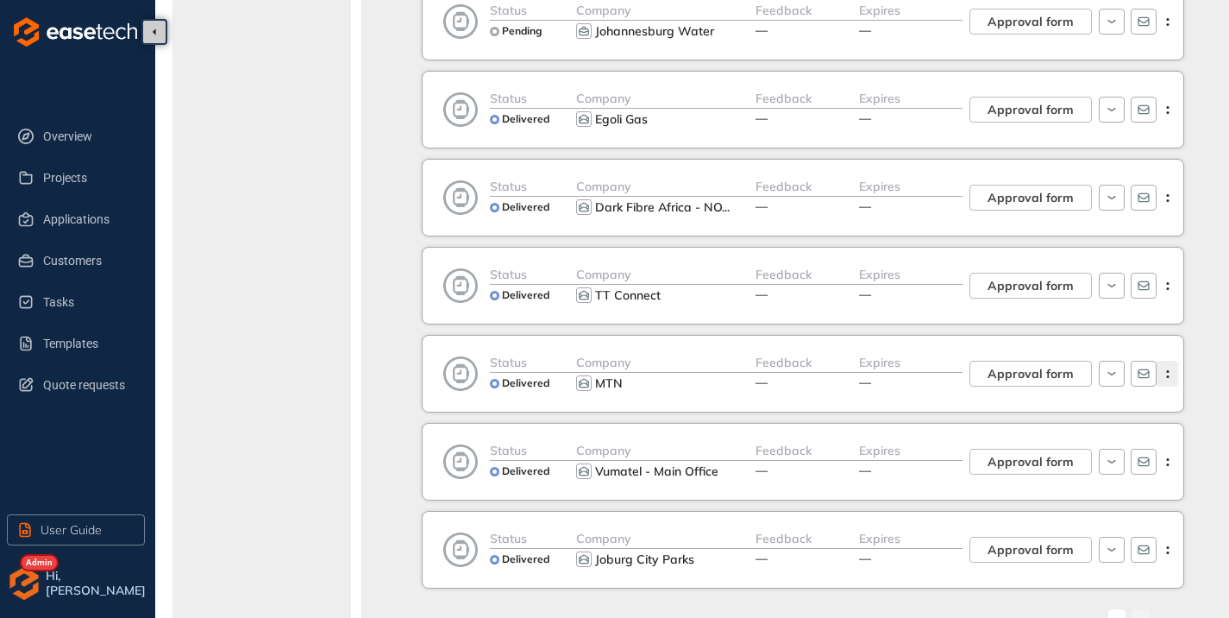
click at [1171, 374] on icon "button" at bounding box center [1167, 374] width 17 height 8
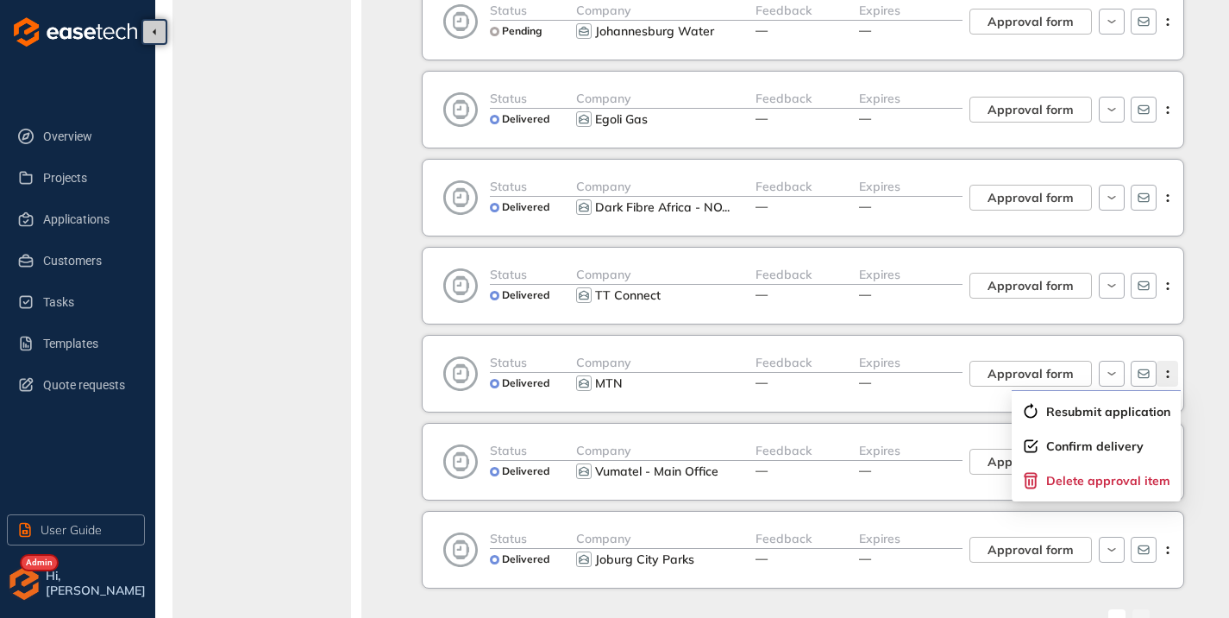
click at [1171, 374] on icon "button" at bounding box center [1167, 374] width 17 height 8
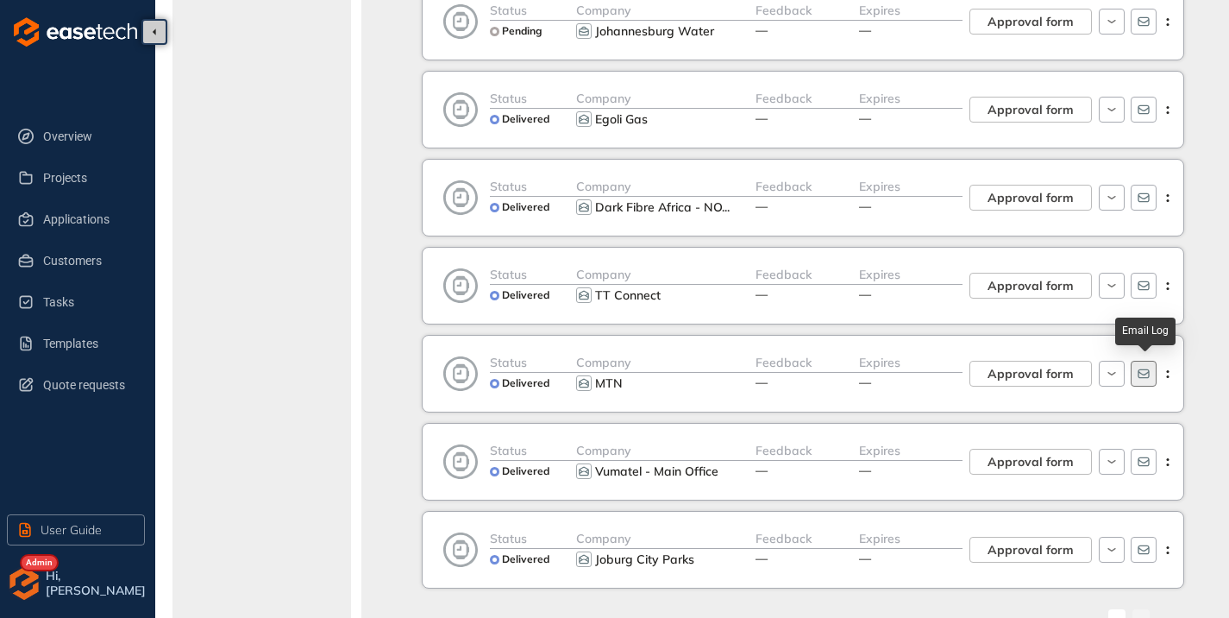
click at [1138, 375] on icon "button" at bounding box center [1144, 374] width 14 height 14
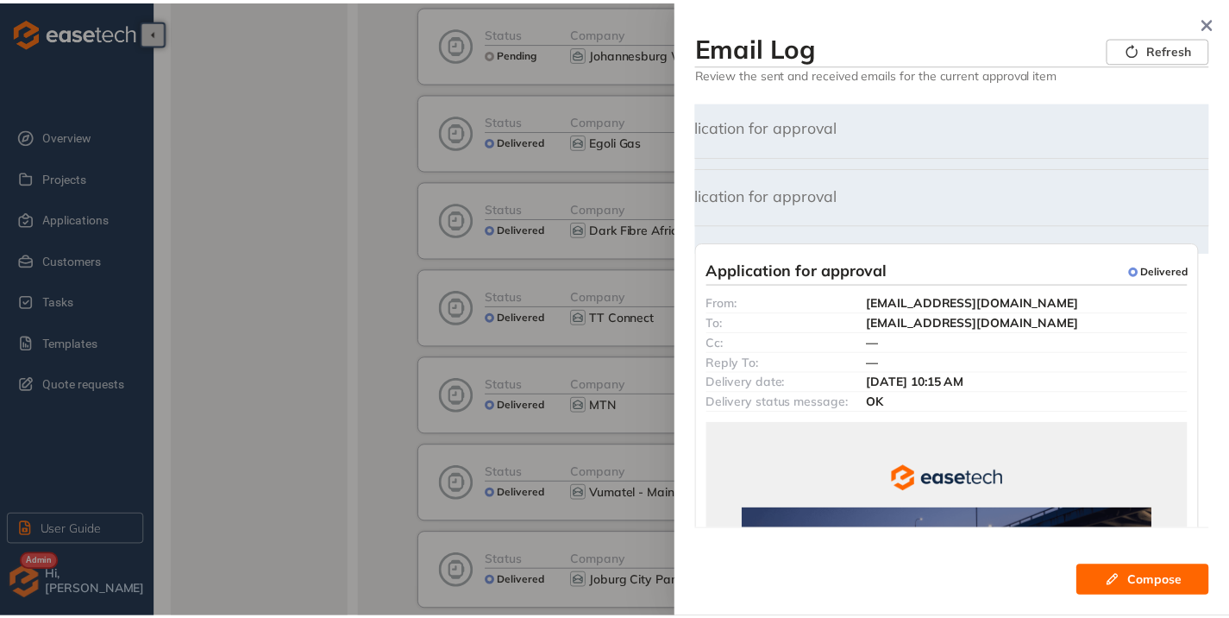
scroll to position [0, 0]
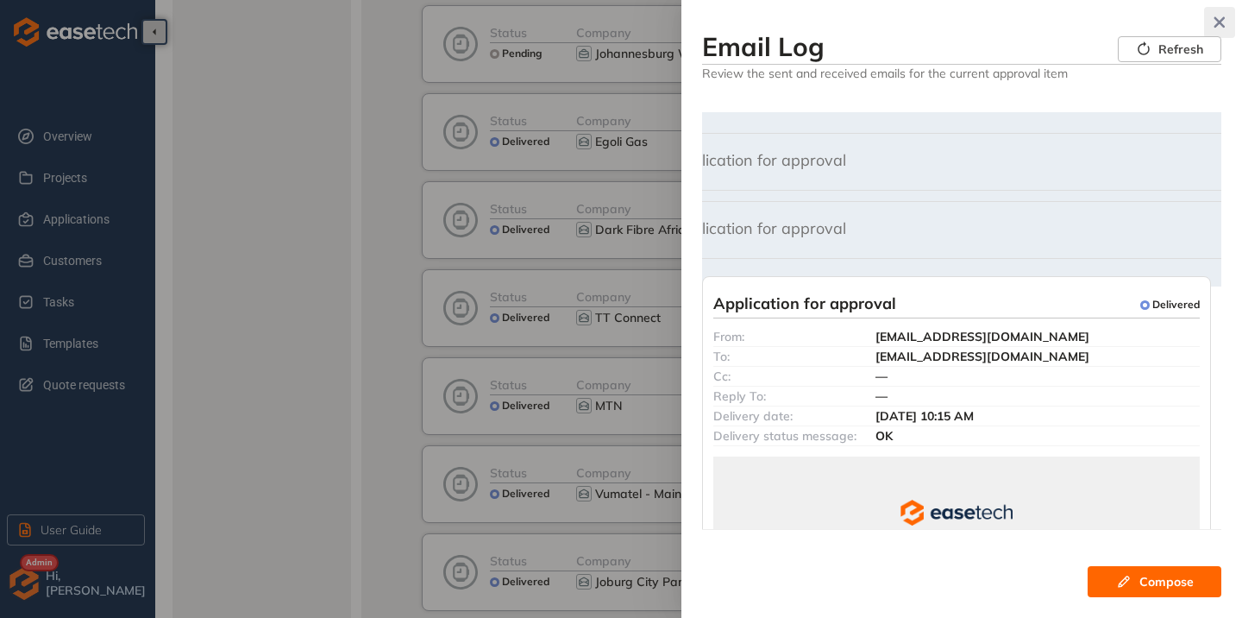
click at [1217, 24] on icon "button" at bounding box center [1220, 22] width 10 height 10
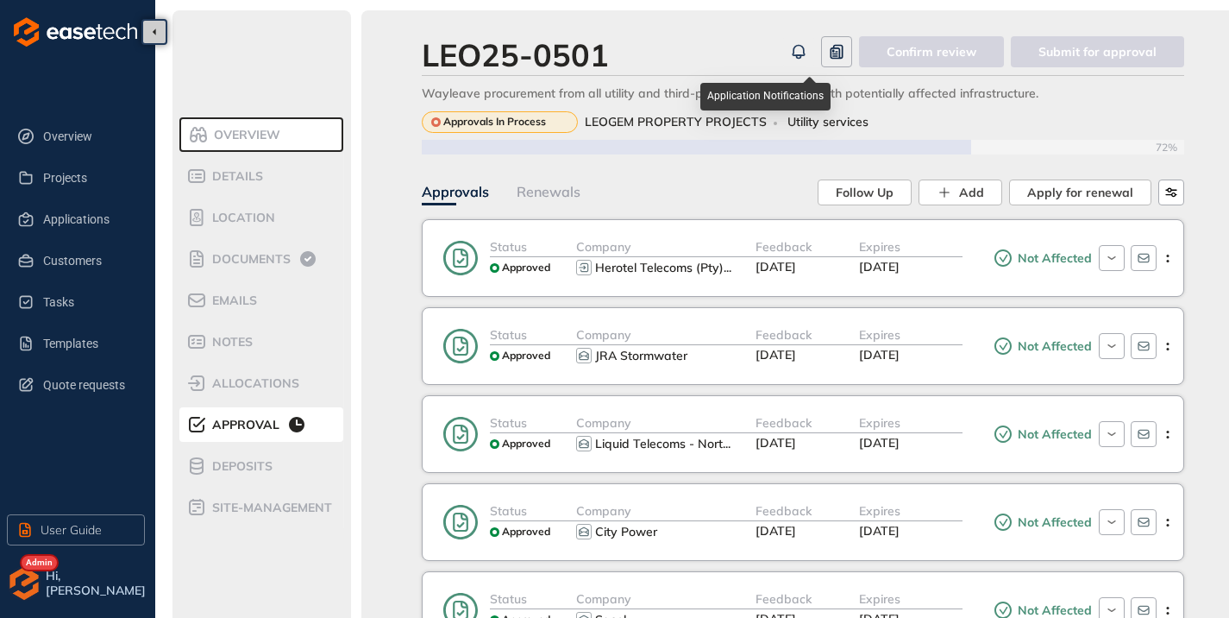
click at [797, 52] on icon "button" at bounding box center [798, 51] width 17 height 21
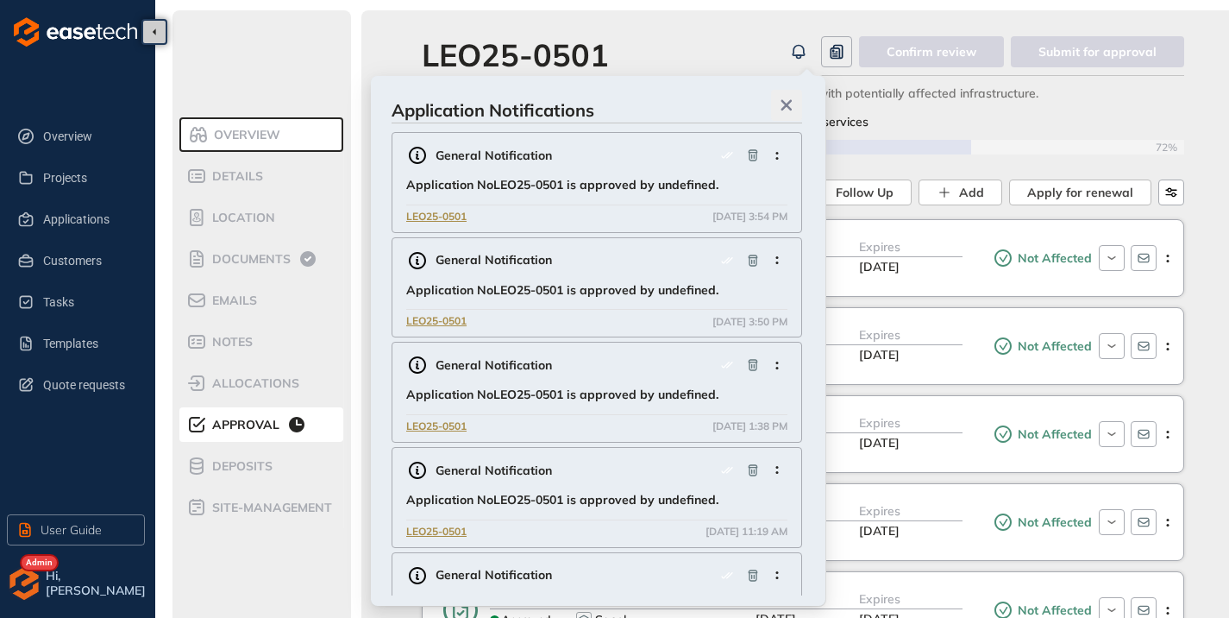
click at [782, 109] on icon "button" at bounding box center [787, 105] width 10 height 10
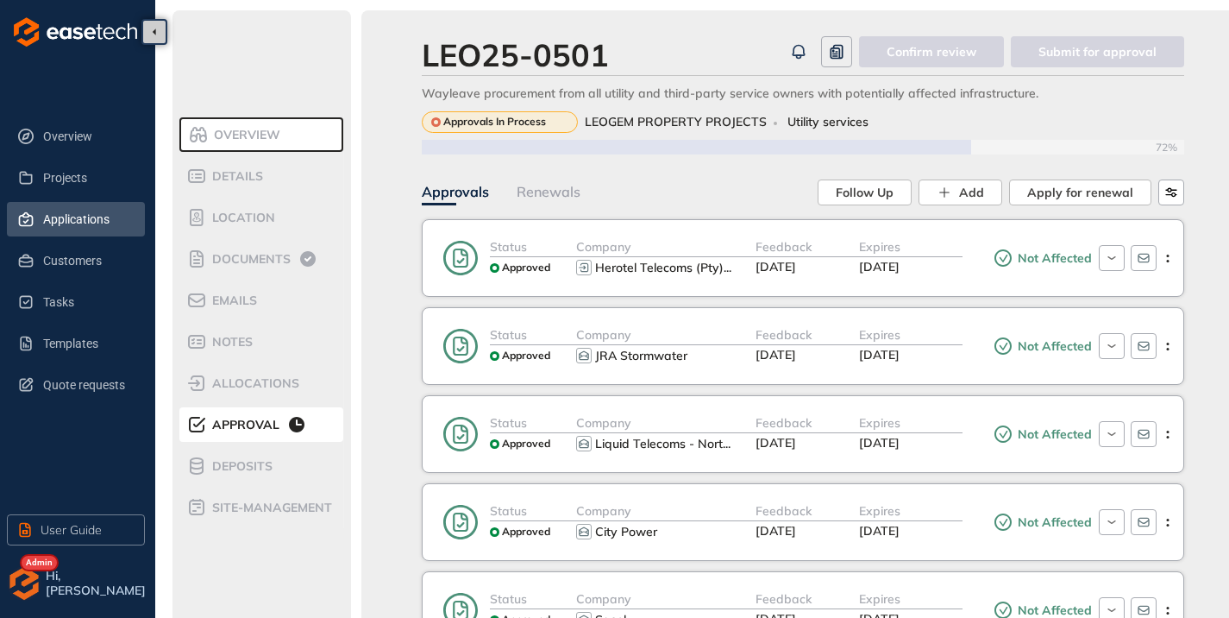
click at [72, 212] on span "Applications" at bounding box center [87, 219] width 88 height 35
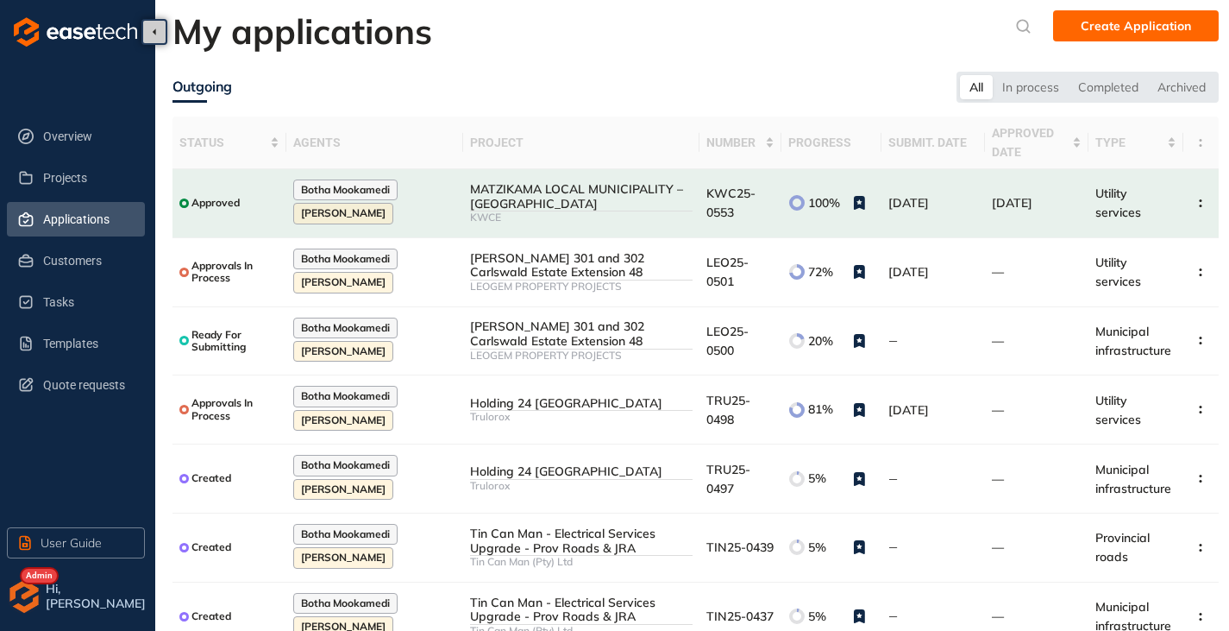
click at [39, 610] on div at bounding box center [24, 596] width 35 height 35
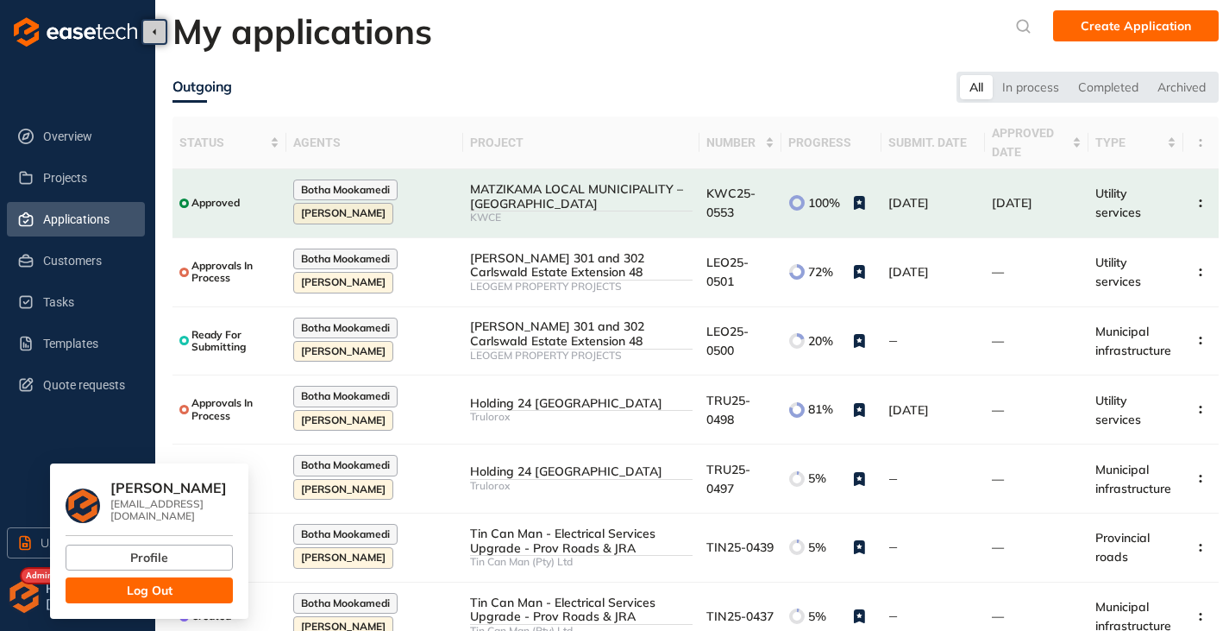
click at [144, 587] on button "Log Out" at bounding box center [149, 590] width 167 height 26
